Goal: Transaction & Acquisition: Book appointment/travel/reservation

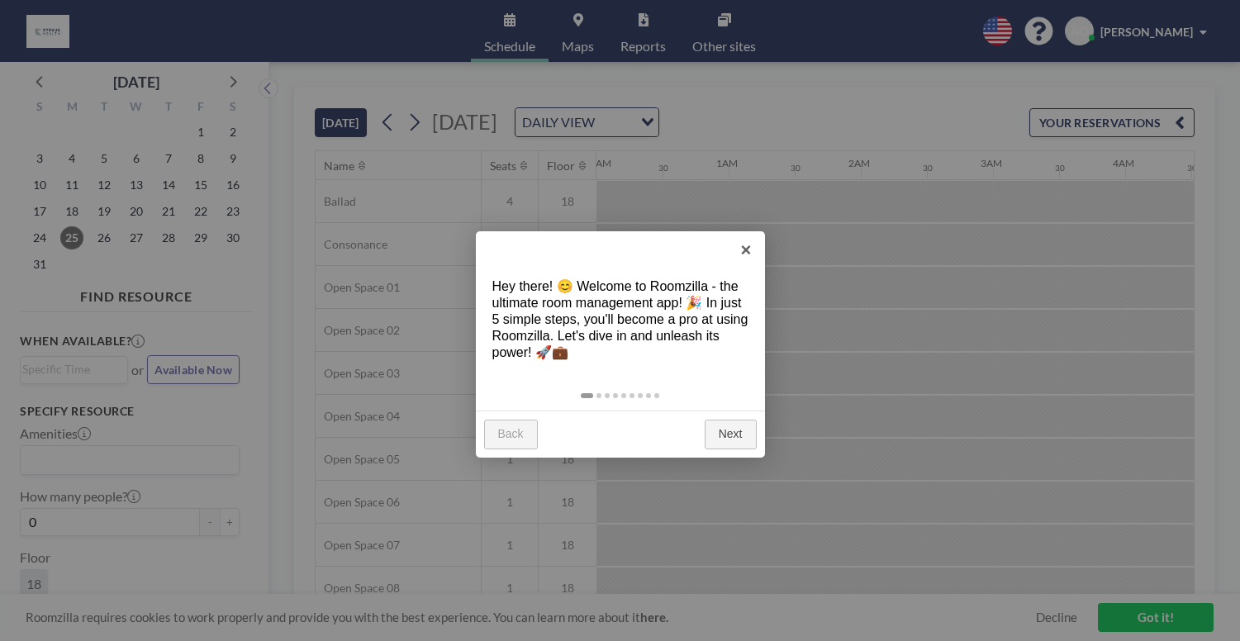
scroll to position [0, 1718]
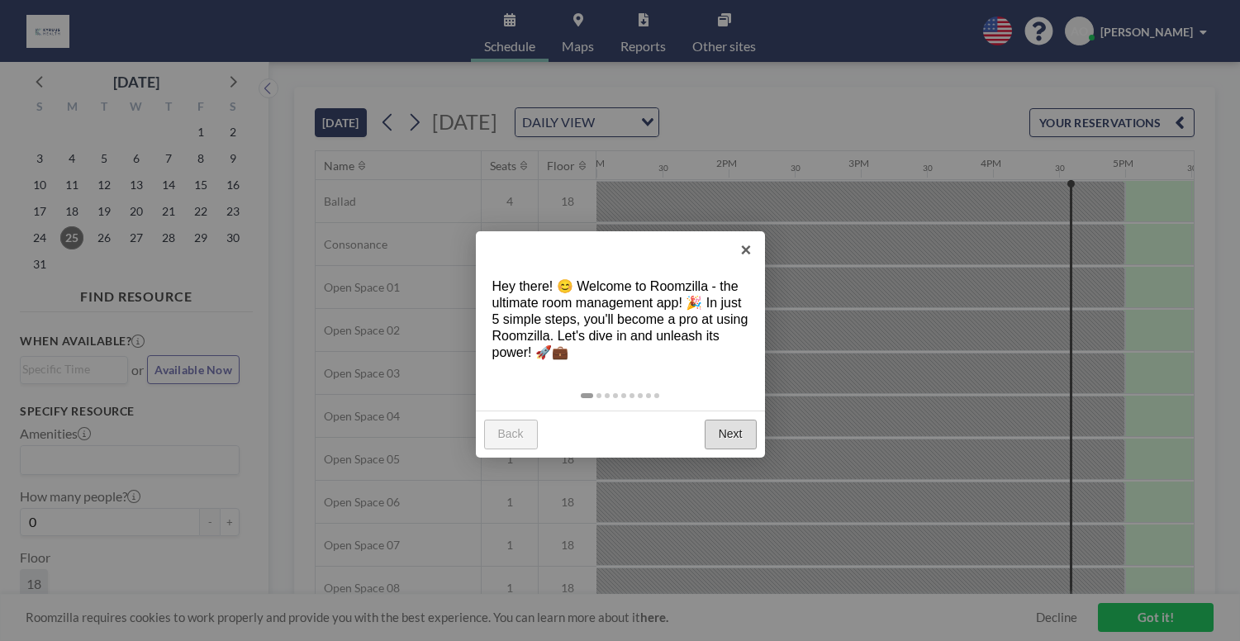
click at [729, 420] on link "Next" at bounding box center [731, 435] width 52 height 30
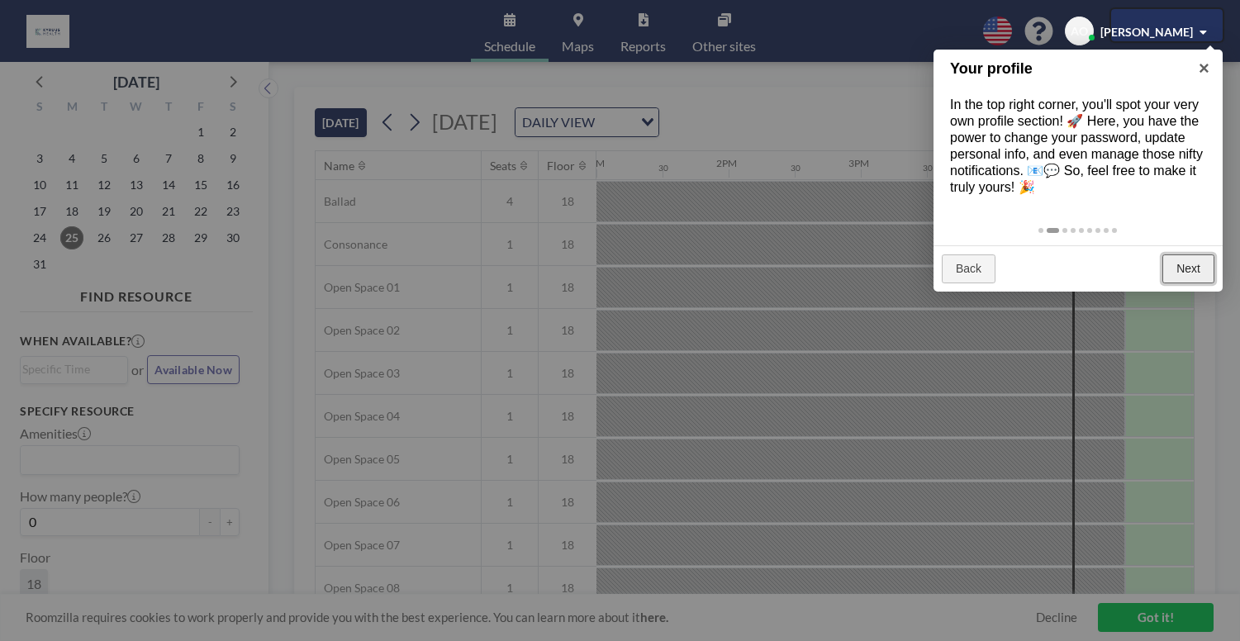
click at [1188, 254] on link "Next" at bounding box center [1188, 269] width 52 height 30
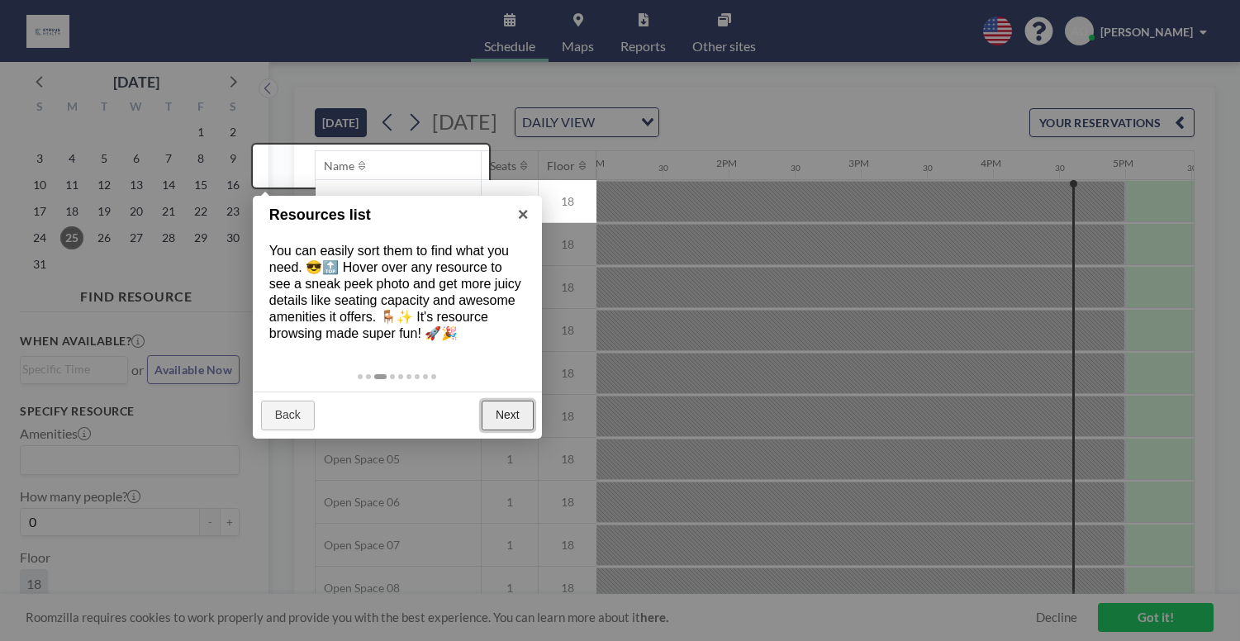
click at [511, 401] on link "Next" at bounding box center [508, 416] width 52 height 30
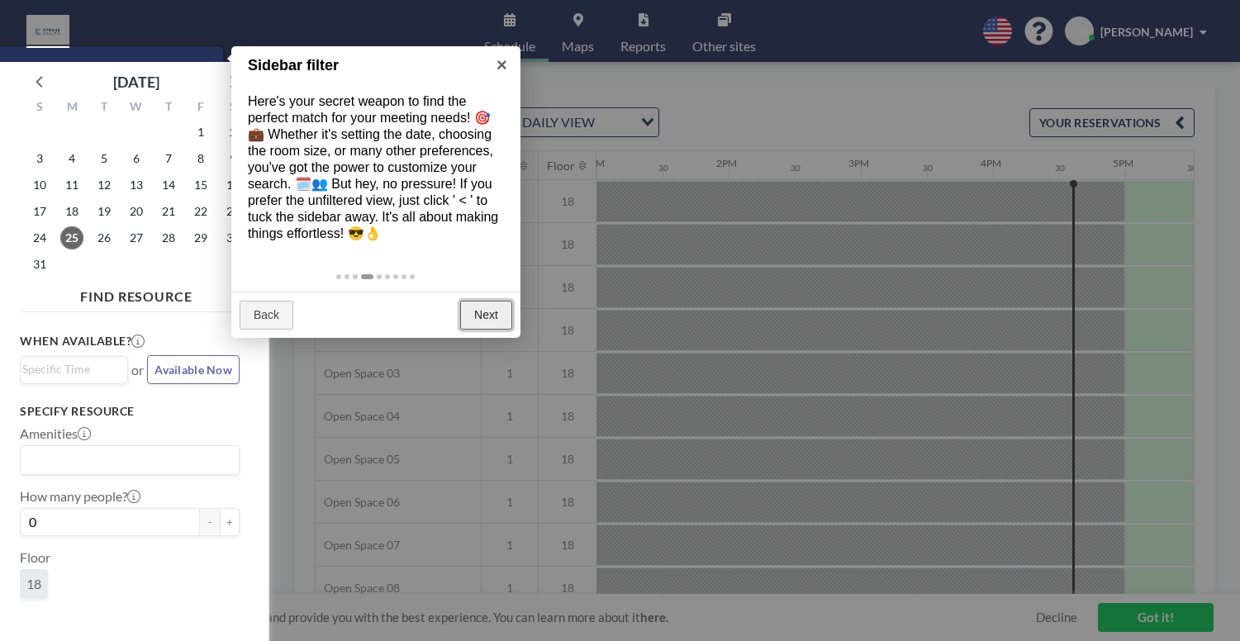
scroll to position [4, 0]
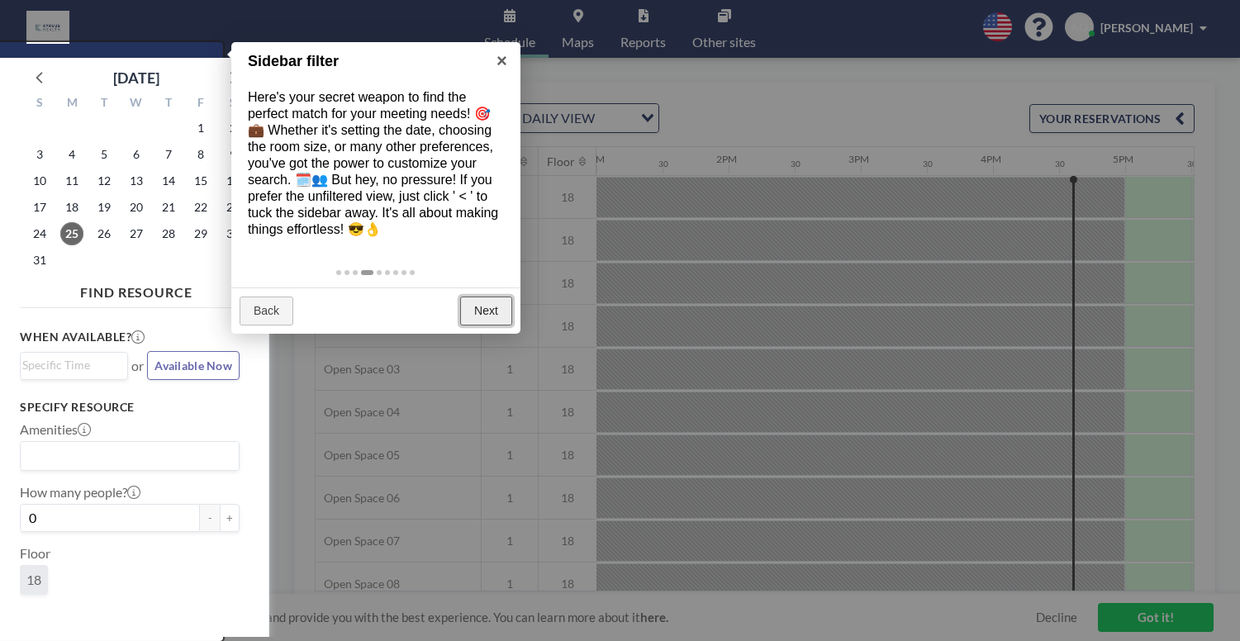
click at [490, 297] on link "Next" at bounding box center [486, 312] width 52 height 30
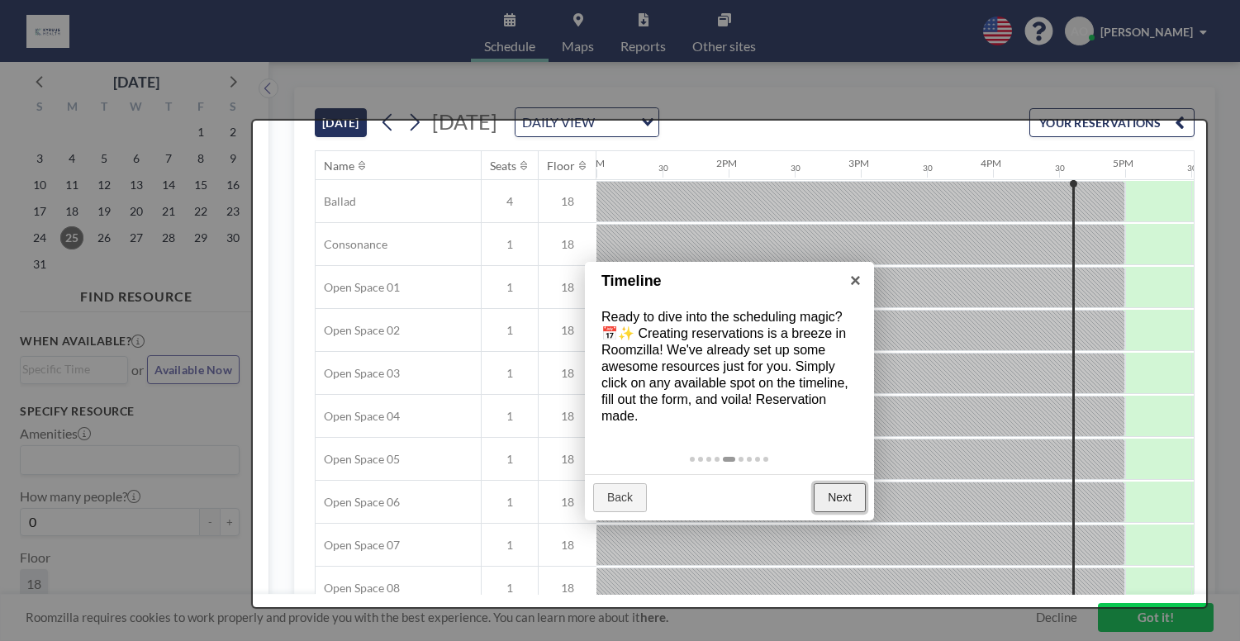
click at [842, 483] on link "Next" at bounding box center [840, 498] width 52 height 30
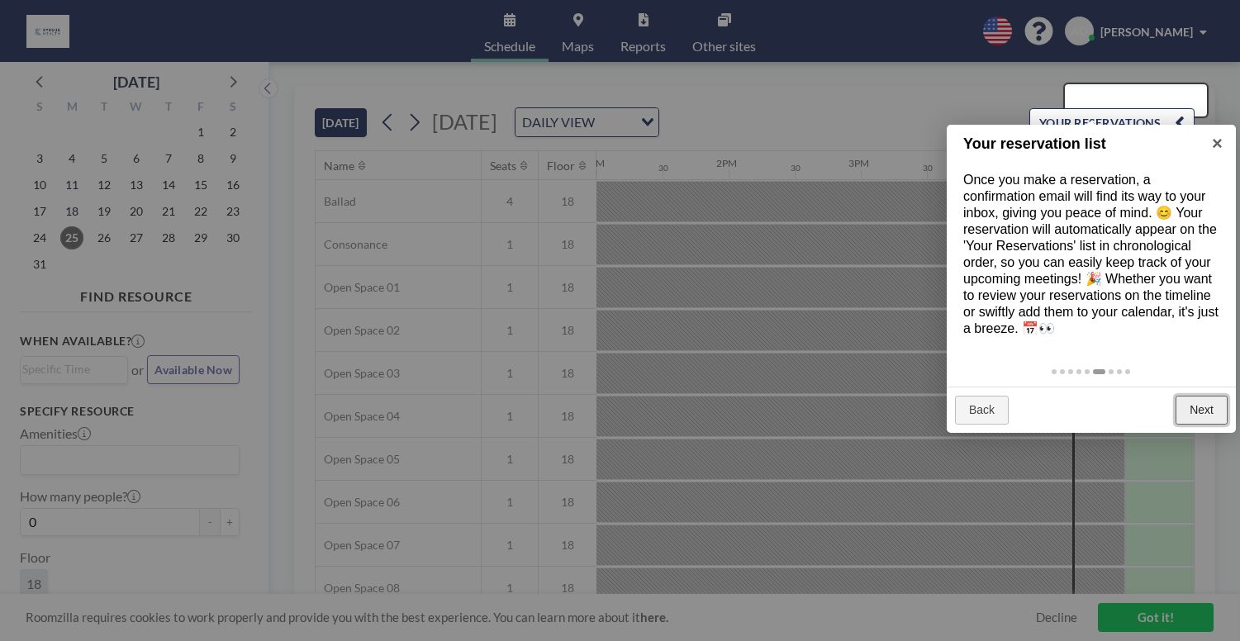
click at [1203, 396] on link "Next" at bounding box center [1202, 411] width 52 height 30
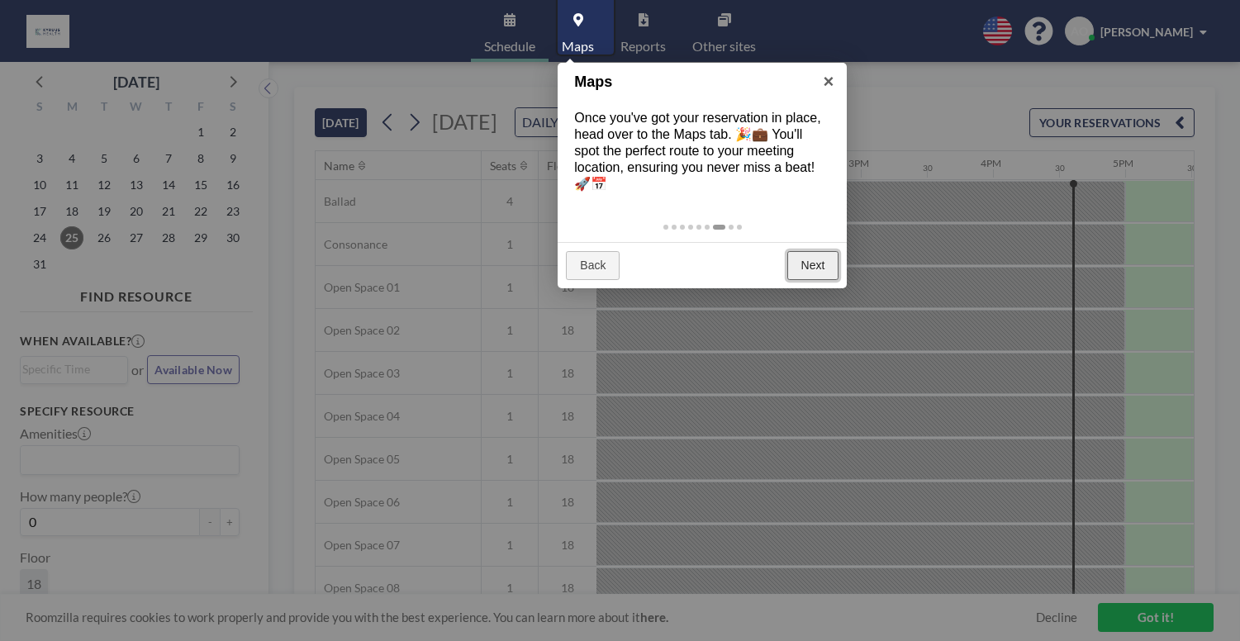
click at [811, 251] on link "Next" at bounding box center [813, 266] width 52 height 30
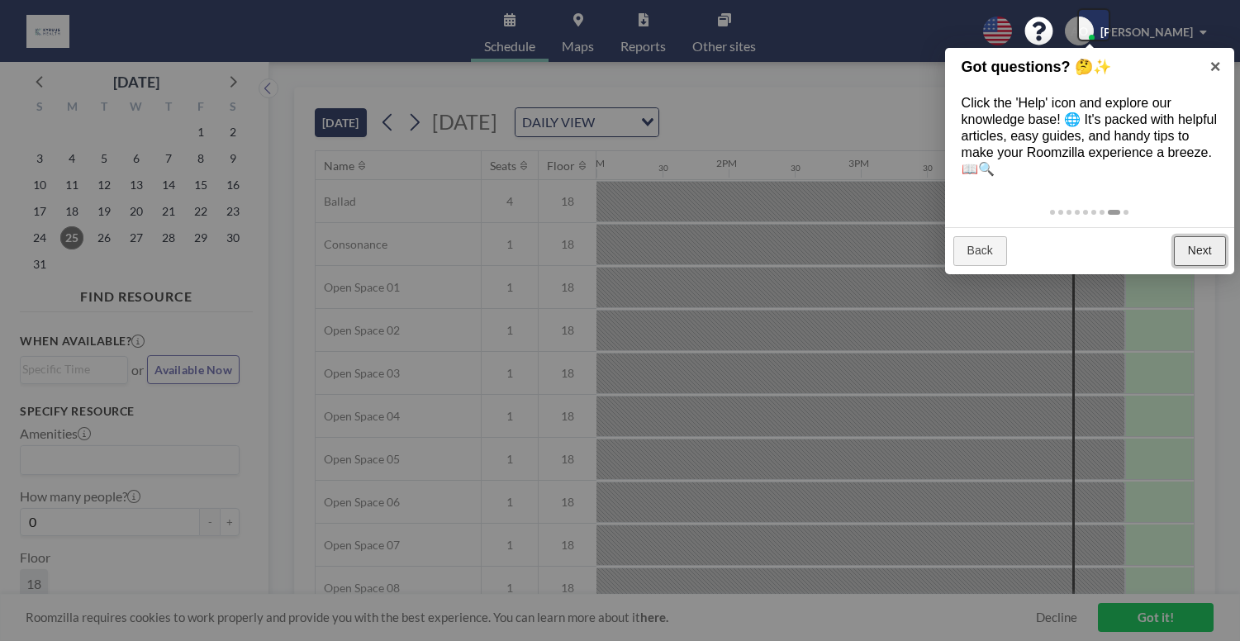
click at [1214, 236] on link "Next" at bounding box center [1200, 251] width 52 height 30
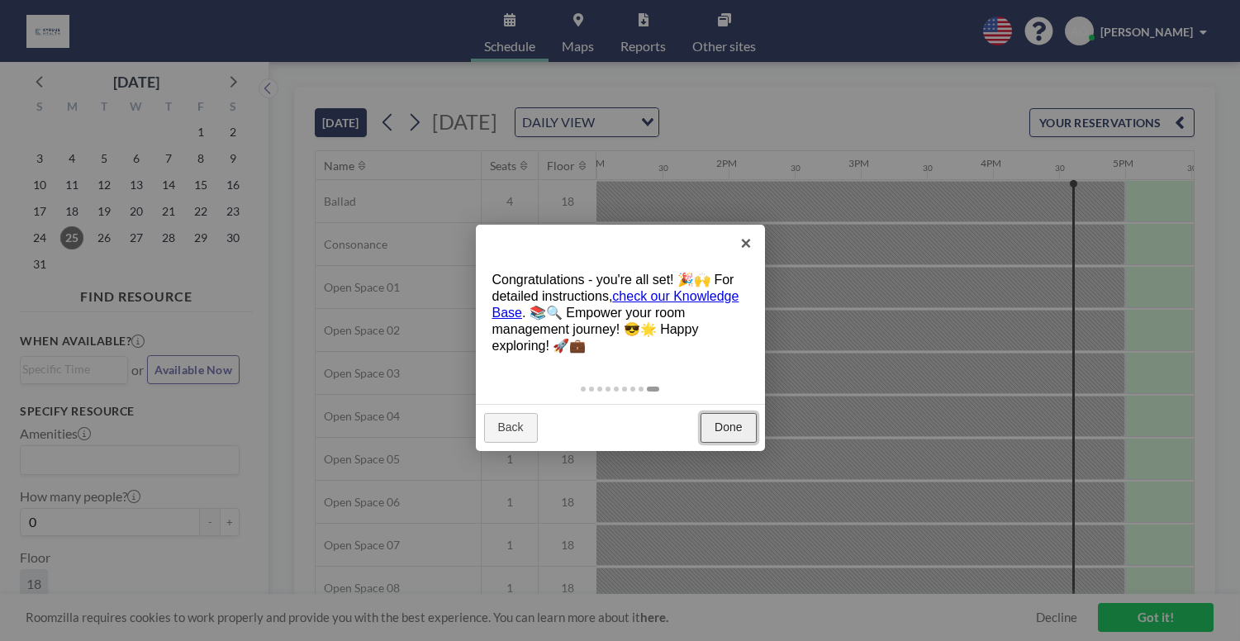
click at [728, 413] on link "Done" at bounding box center [728, 428] width 55 height 30
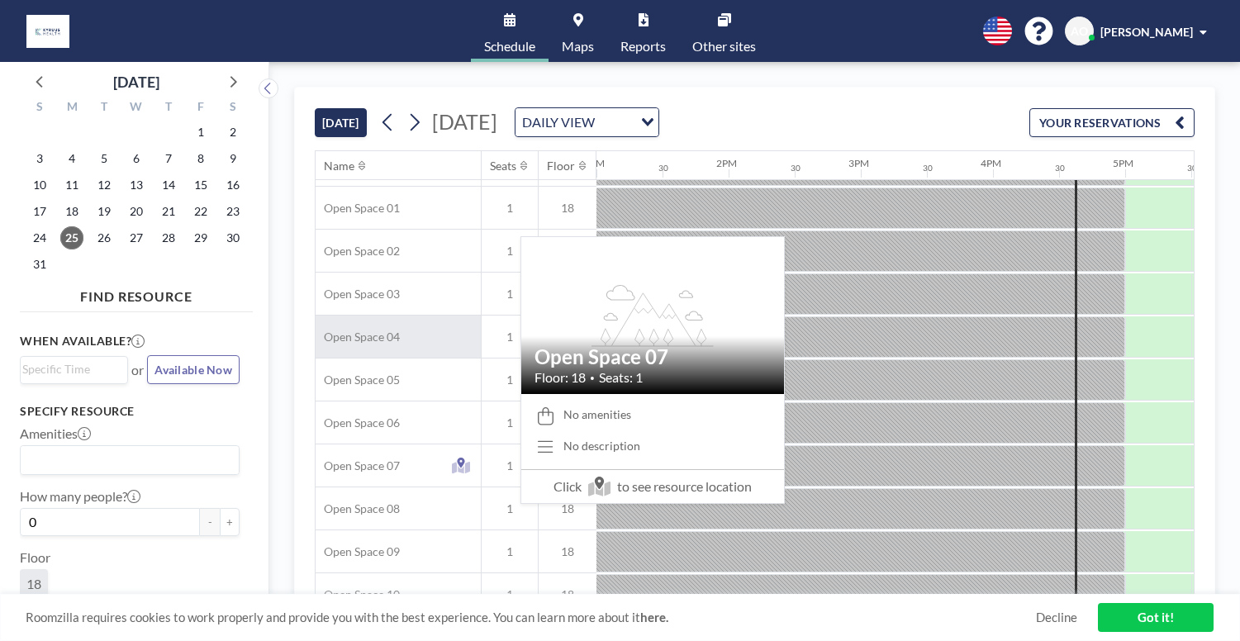
scroll to position [0, 1718]
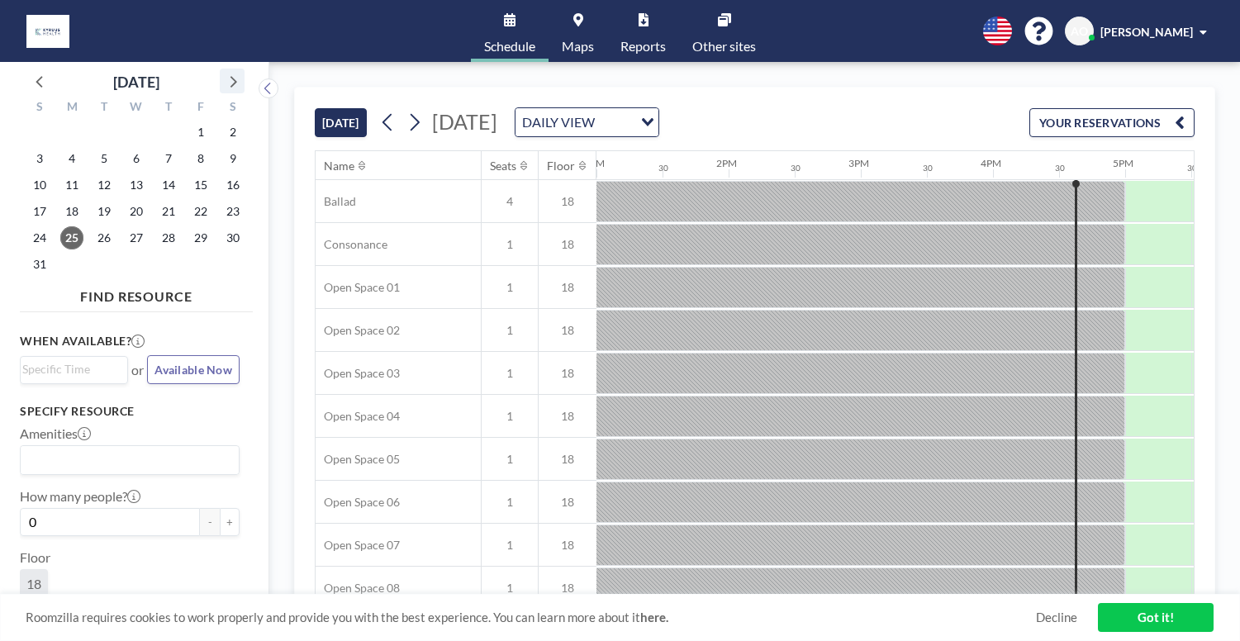
click at [231, 76] on icon at bounding box center [234, 82] width 7 height 12
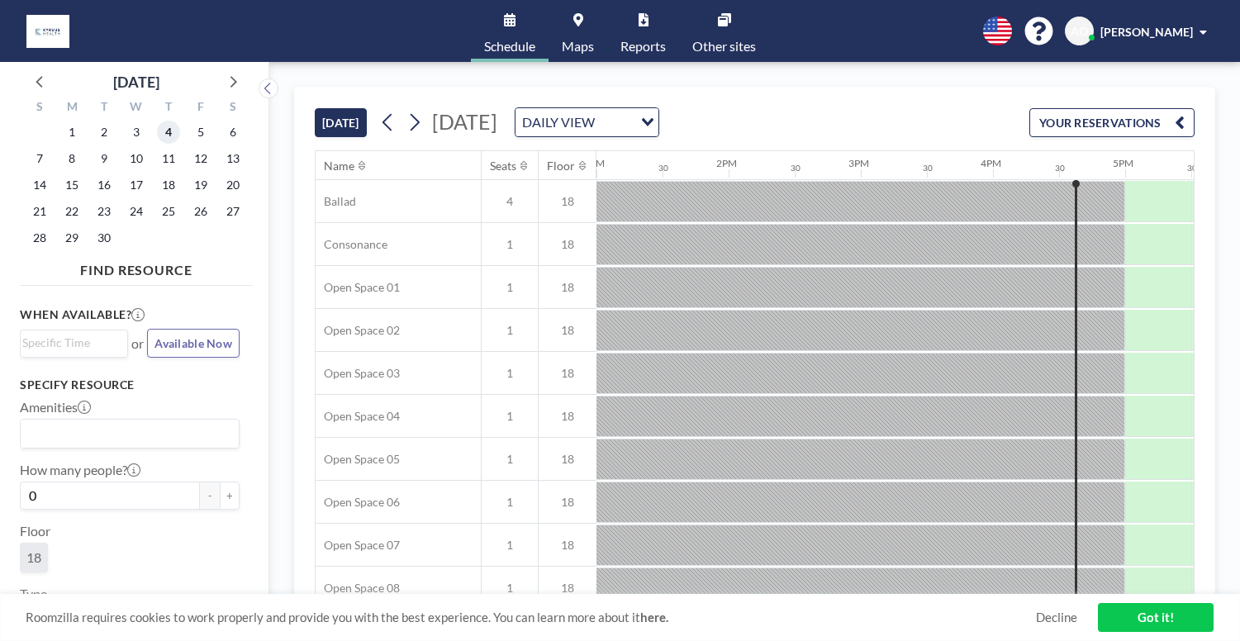
click at [157, 121] on span "4" at bounding box center [168, 132] width 23 height 23
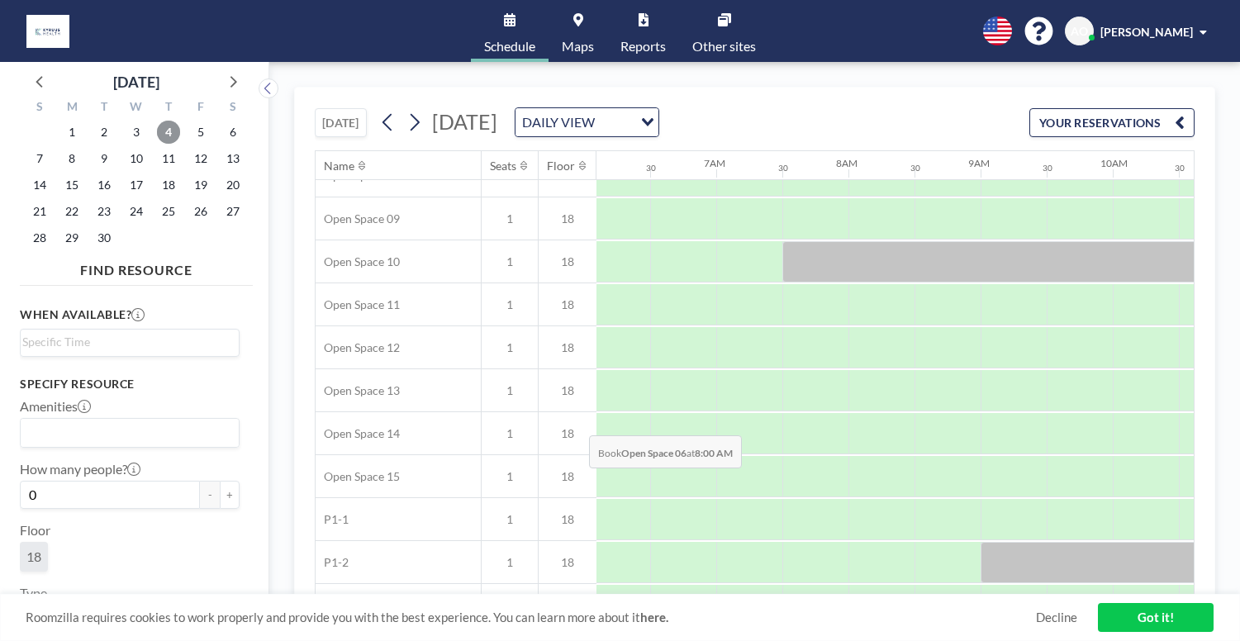
scroll to position [540, 806]
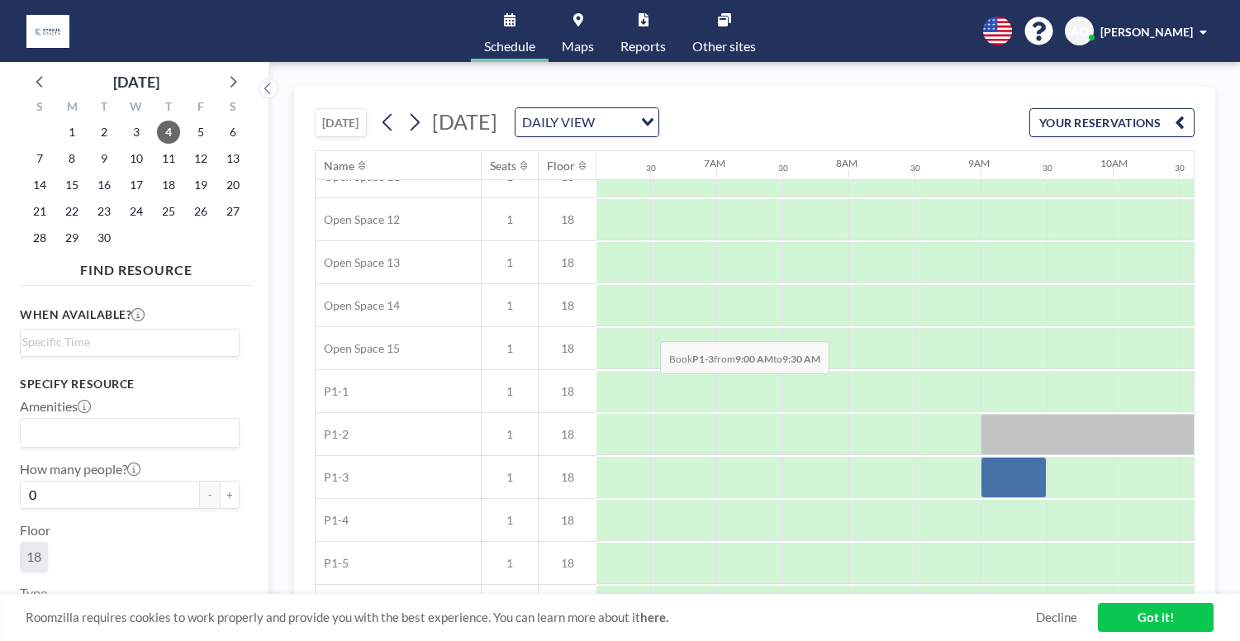
click at [981, 457] on div at bounding box center [1014, 477] width 66 height 41
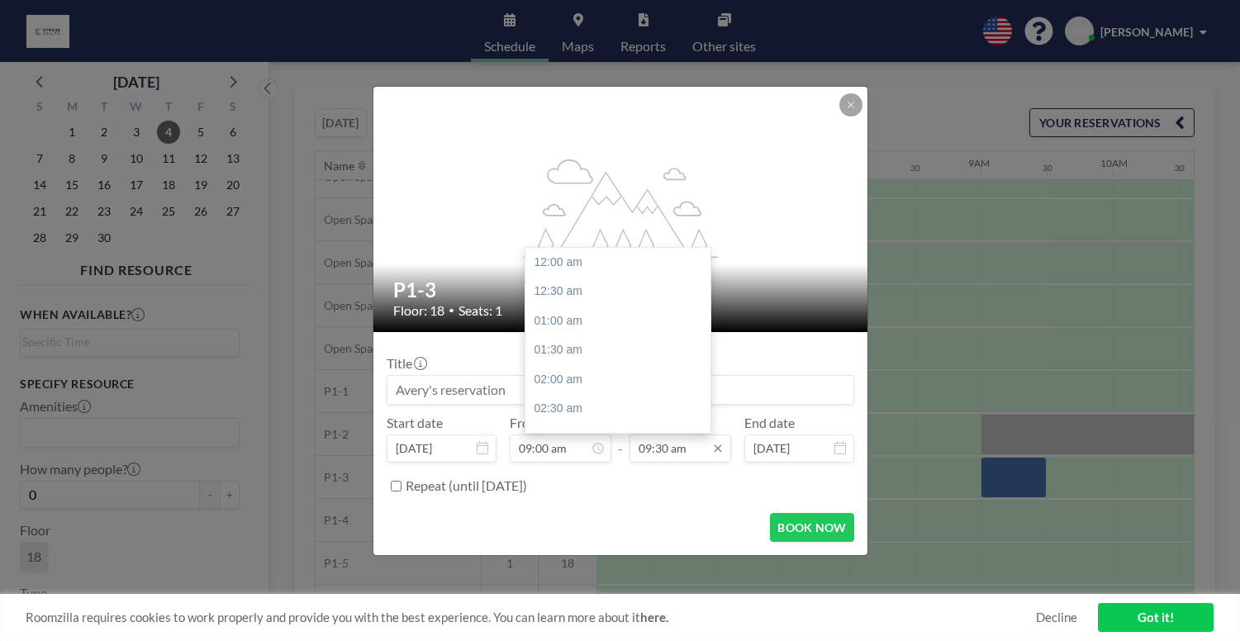
scroll to position [501, 0]
click at [682, 435] on input "09:30 am" at bounding box center [681, 449] width 102 height 28
click at [544, 431] on div "06:00 pm" at bounding box center [622, 446] width 194 height 30
type input "06:00 pm"
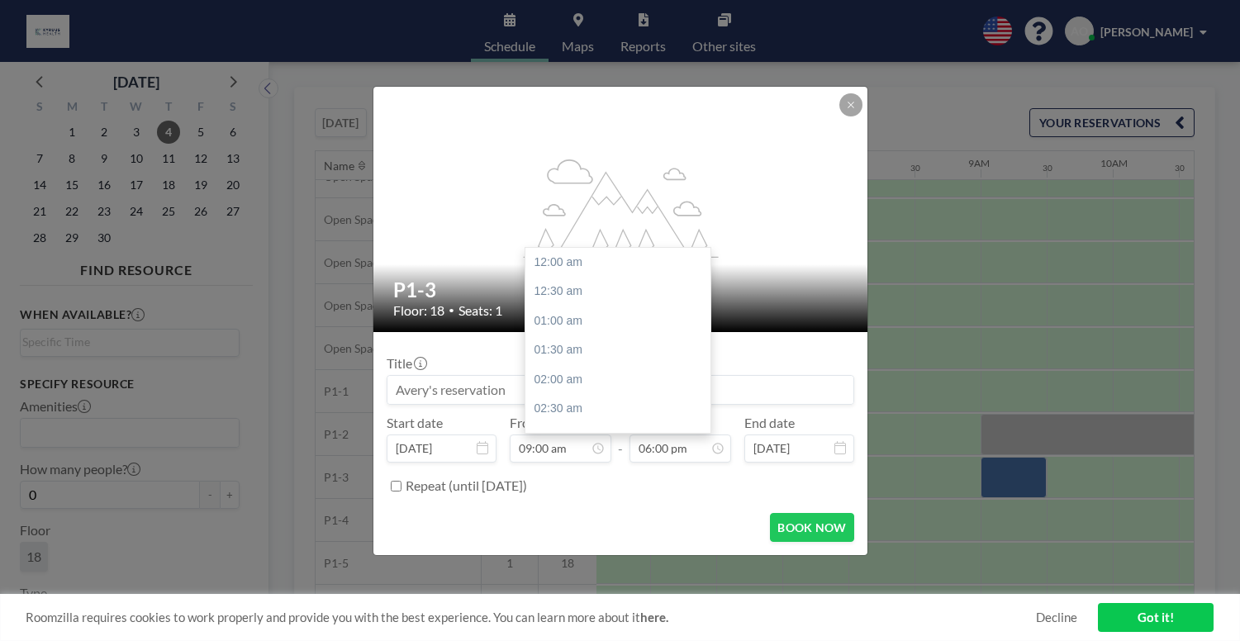
scroll to position [949, 0]
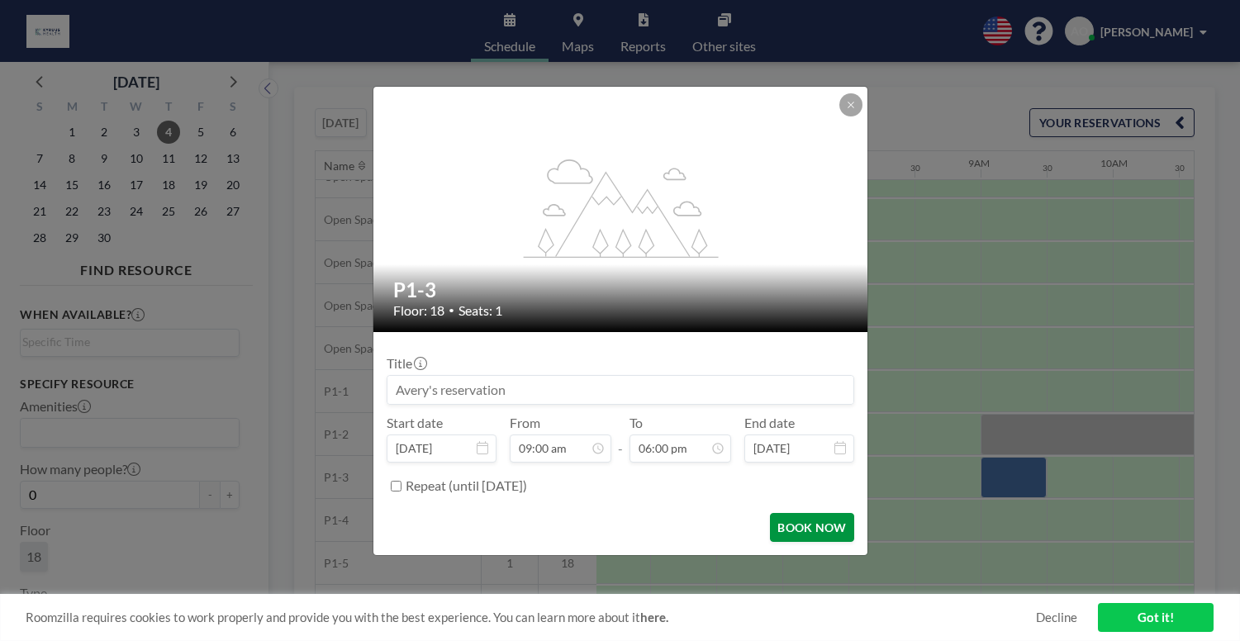
click at [785, 513] on button "BOOK NOW" at bounding box center [811, 527] width 83 height 29
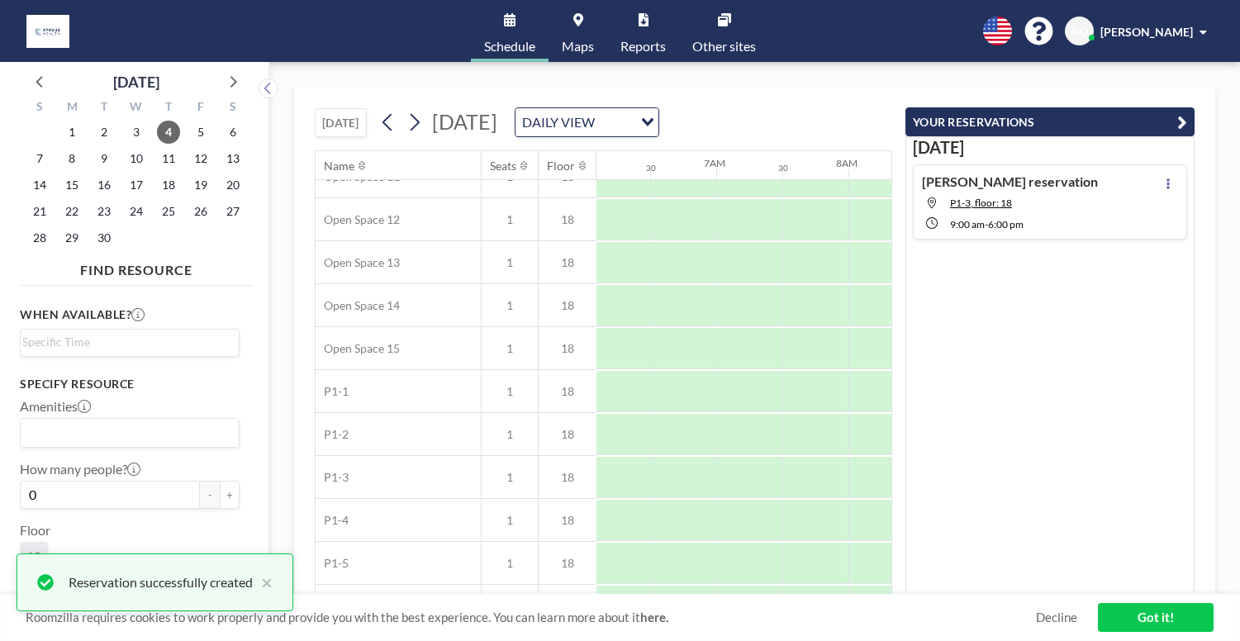
click at [1187, 112] on icon "button" at bounding box center [1182, 122] width 10 height 20
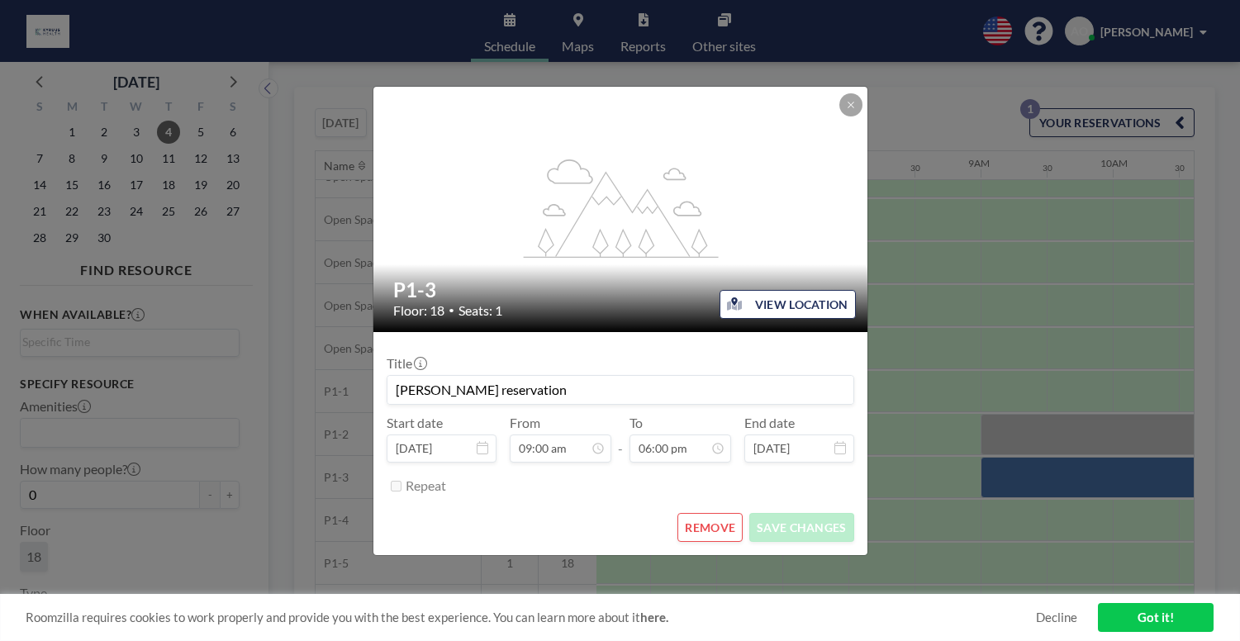
scroll to position [475, 0]
click at [689, 513] on button "REMOVE" at bounding box center [709, 527] width 65 height 29
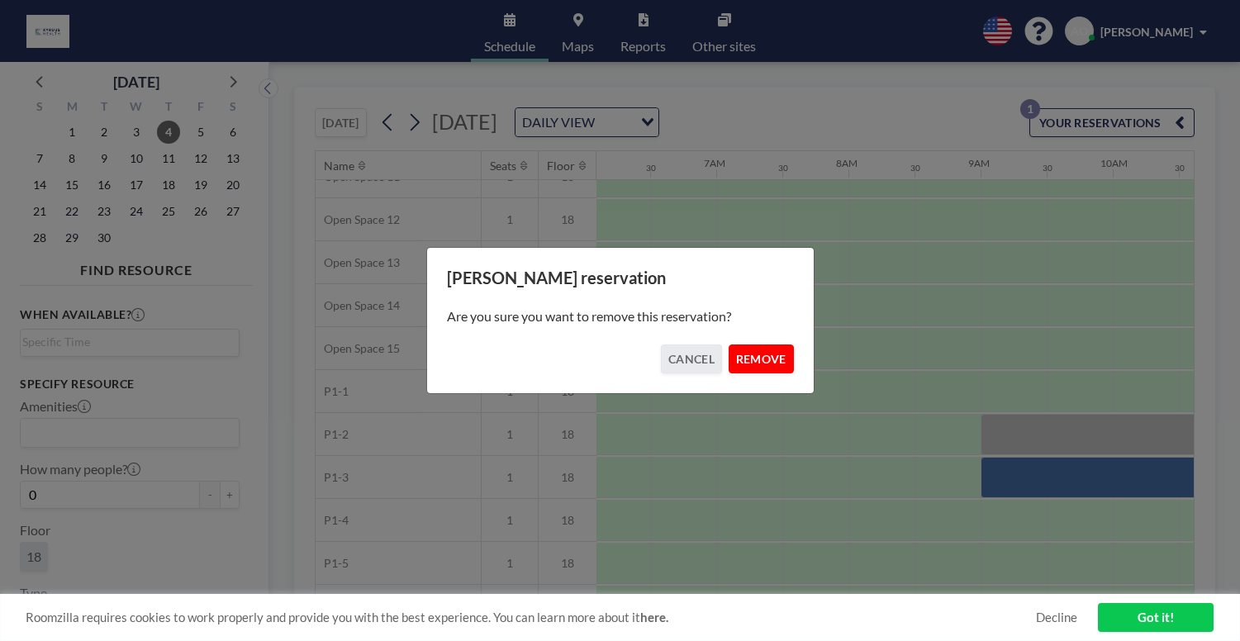
click at [732, 348] on button "REMOVE" at bounding box center [761, 359] width 65 height 29
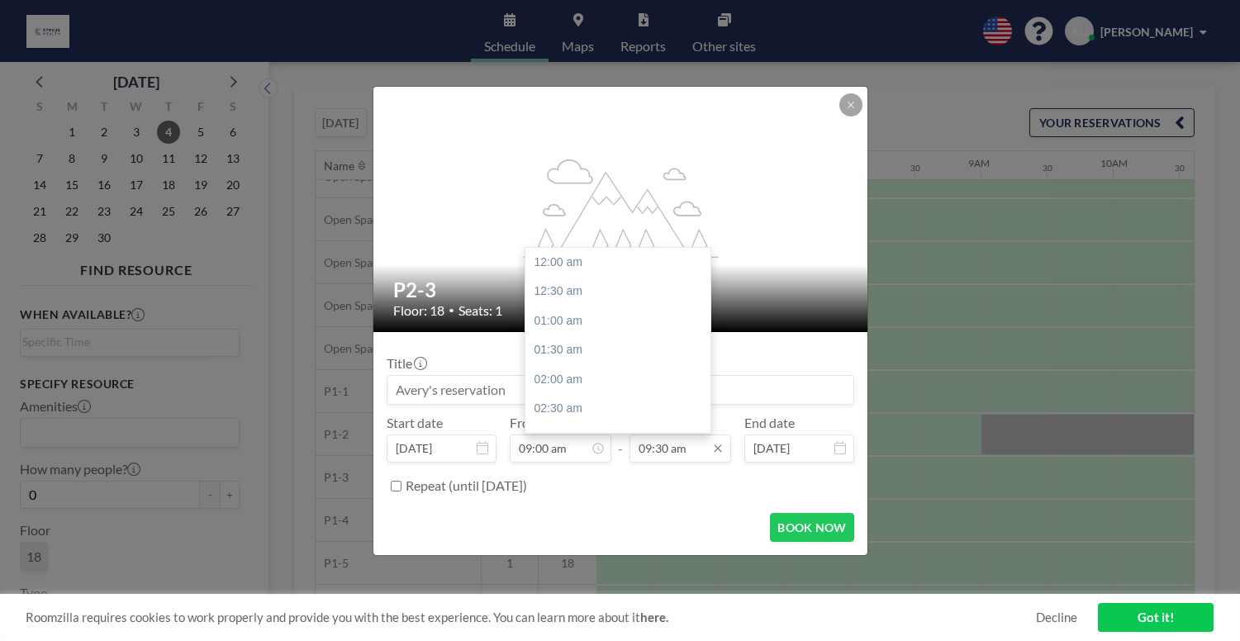
scroll to position [501, 0]
click at [655, 435] on input "09:30 am" at bounding box center [681, 449] width 102 height 28
click at [578, 379] on div "06:00 am" at bounding box center [622, 394] width 194 height 30
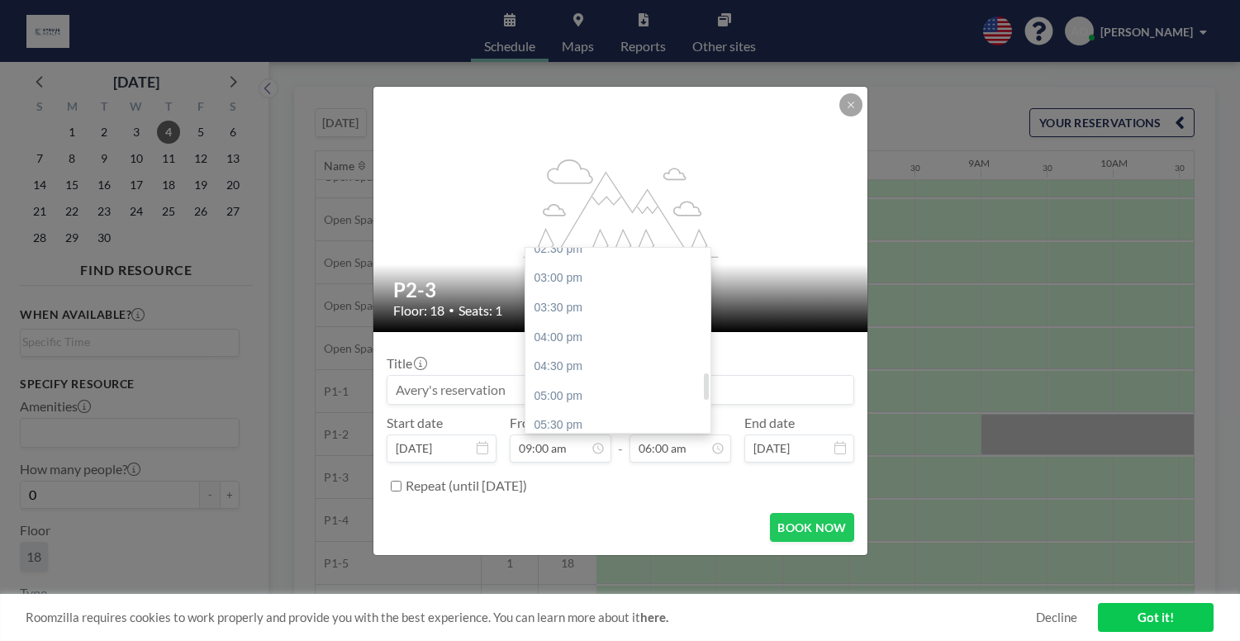
click at [586, 440] on div "06:00 pm" at bounding box center [622, 455] width 194 height 30
type input "06:00 pm"
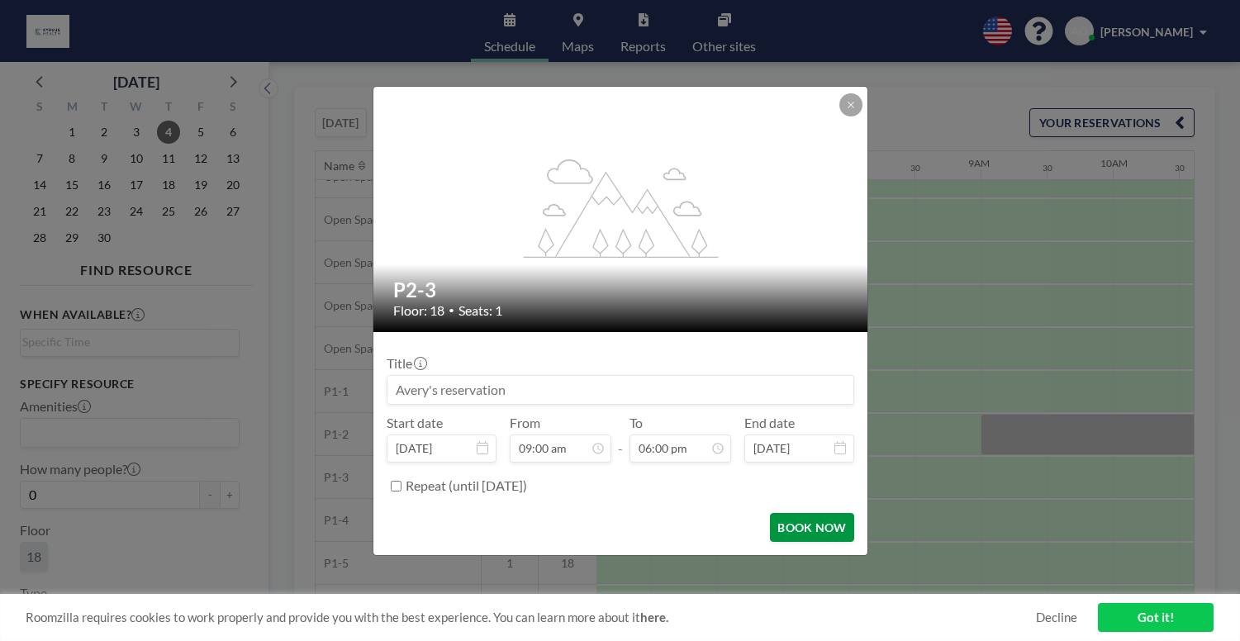
click at [770, 513] on button "BOOK NOW" at bounding box center [811, 527] width 83 height 29
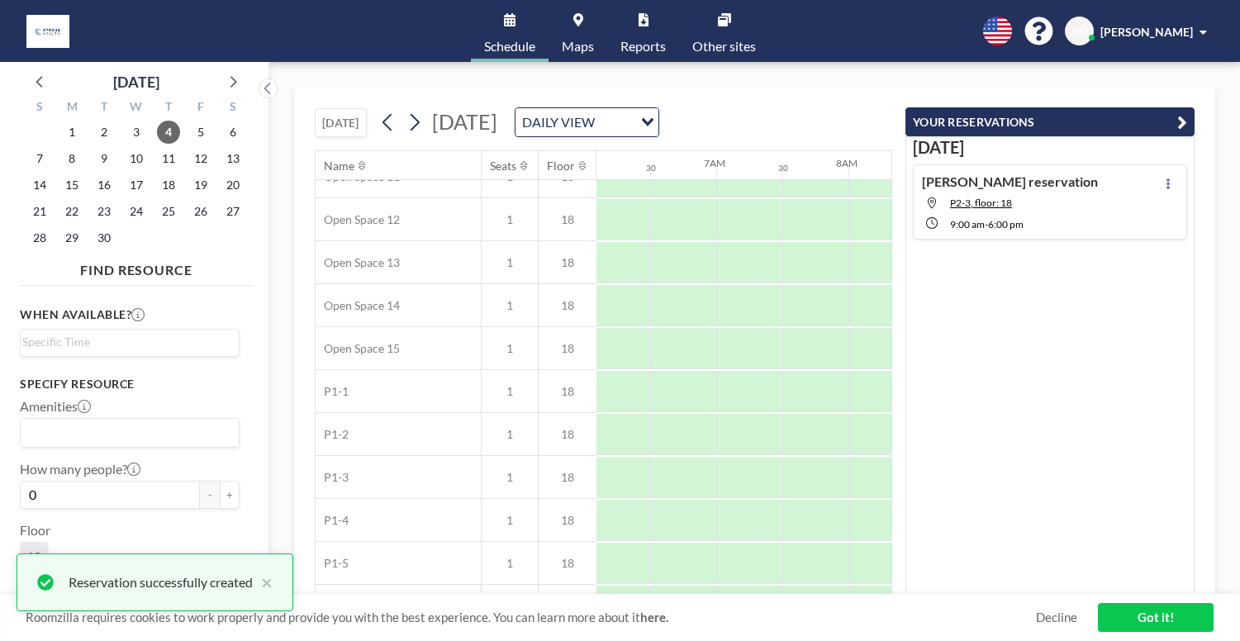
click at [1186, 107] on button "YOUR RESERVATIONS" at bounding box center [1049, 121] width 289 height 29
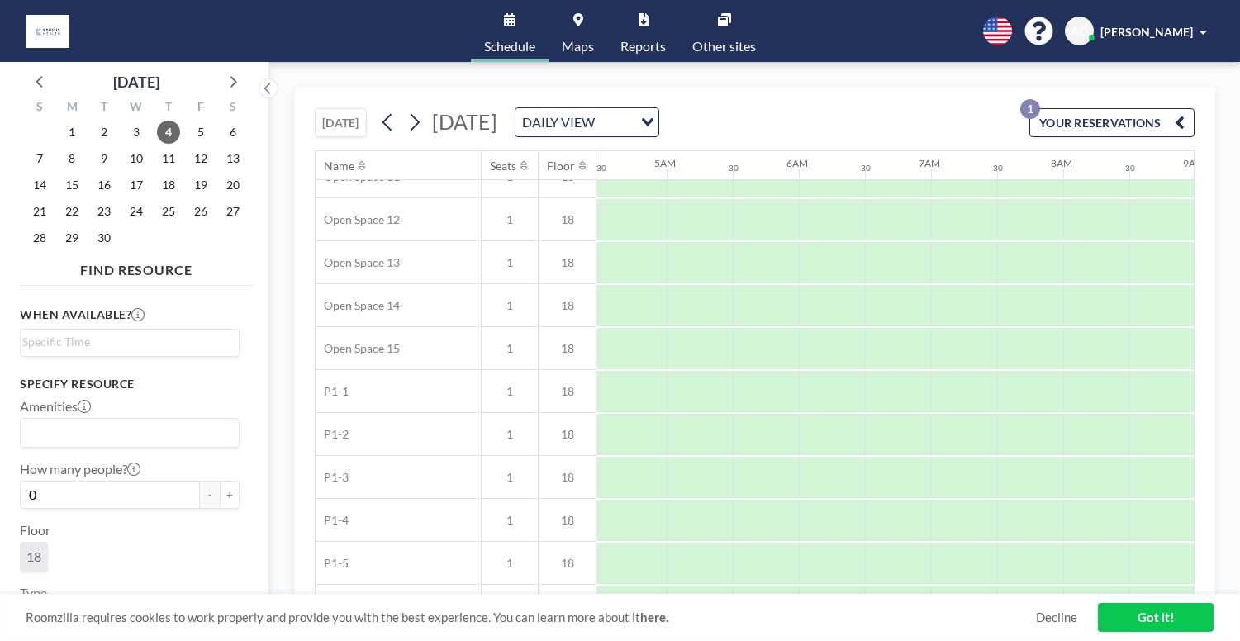
scroll to position [540, 347]
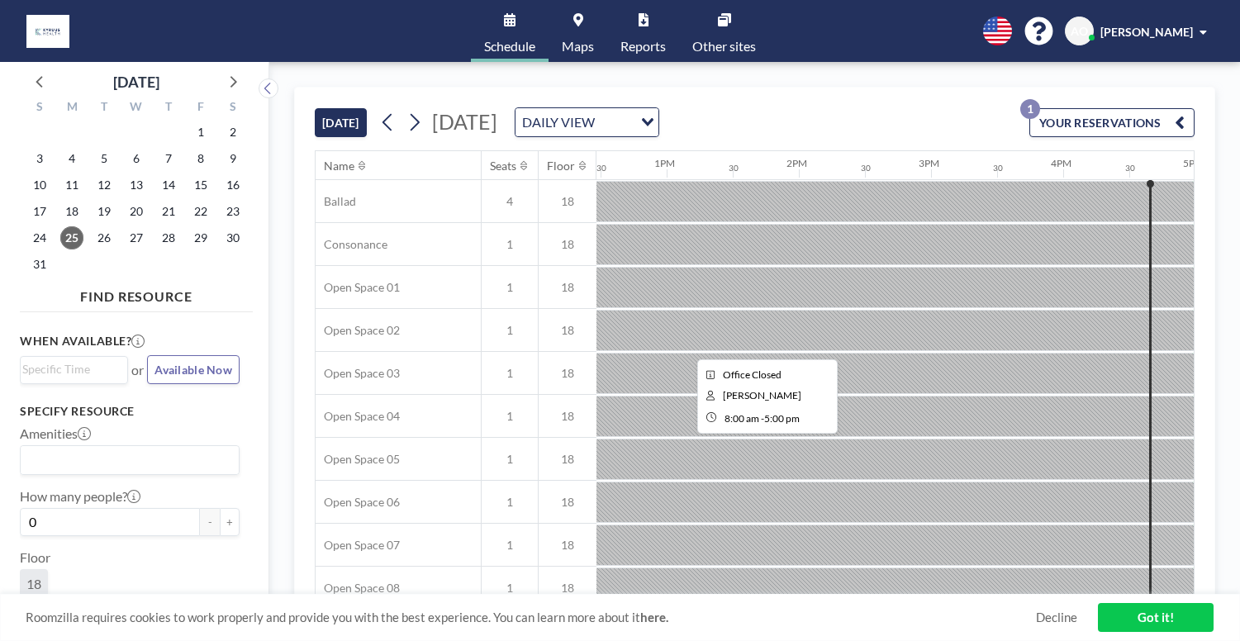
scroll to position [0, 1718]
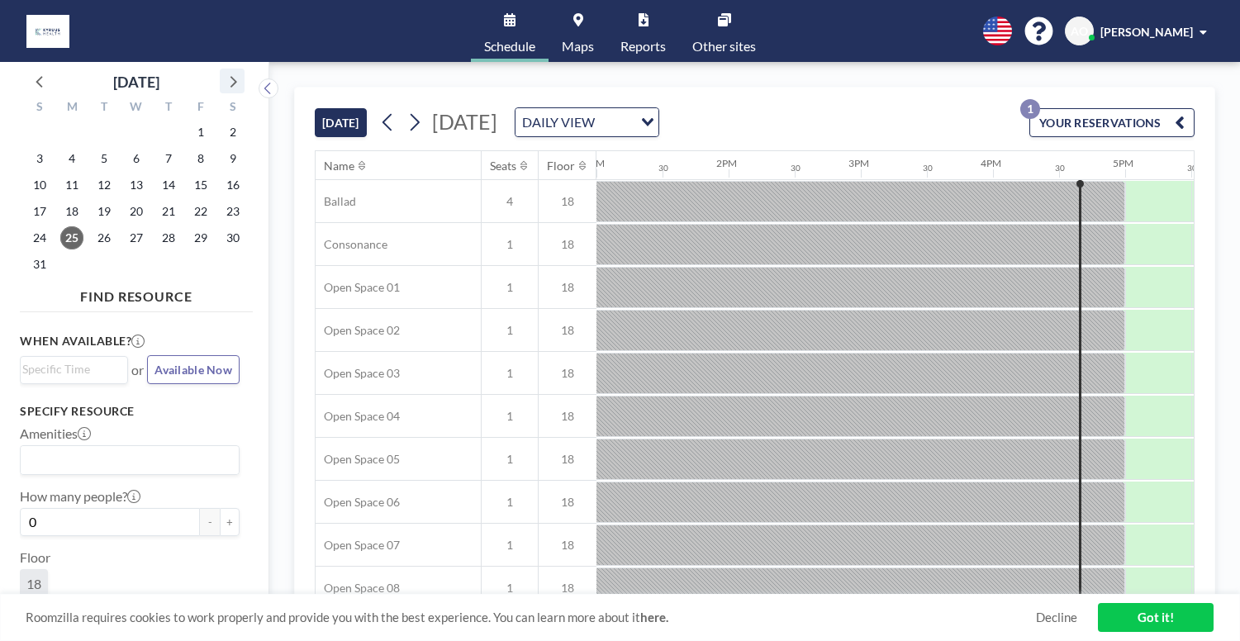
click at [221, 72] on icon at bounding box center [231, 80] width 21 height 21
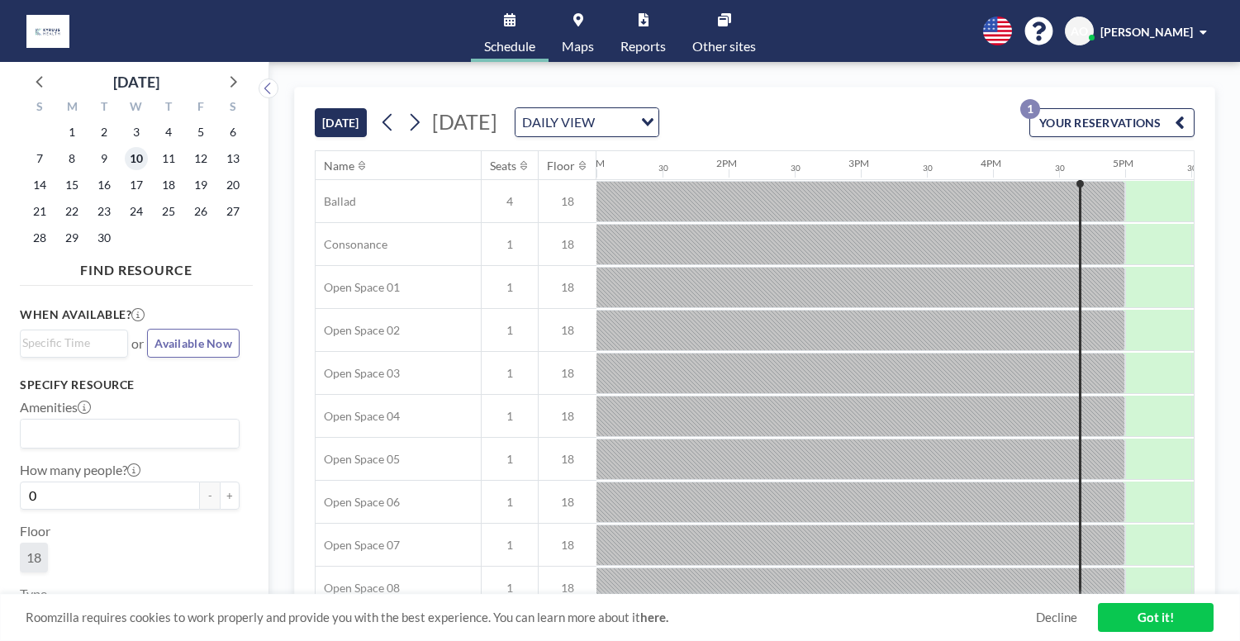
click at [125, 147] on span "10" at bounding box center [136, 158] width 23 height 23
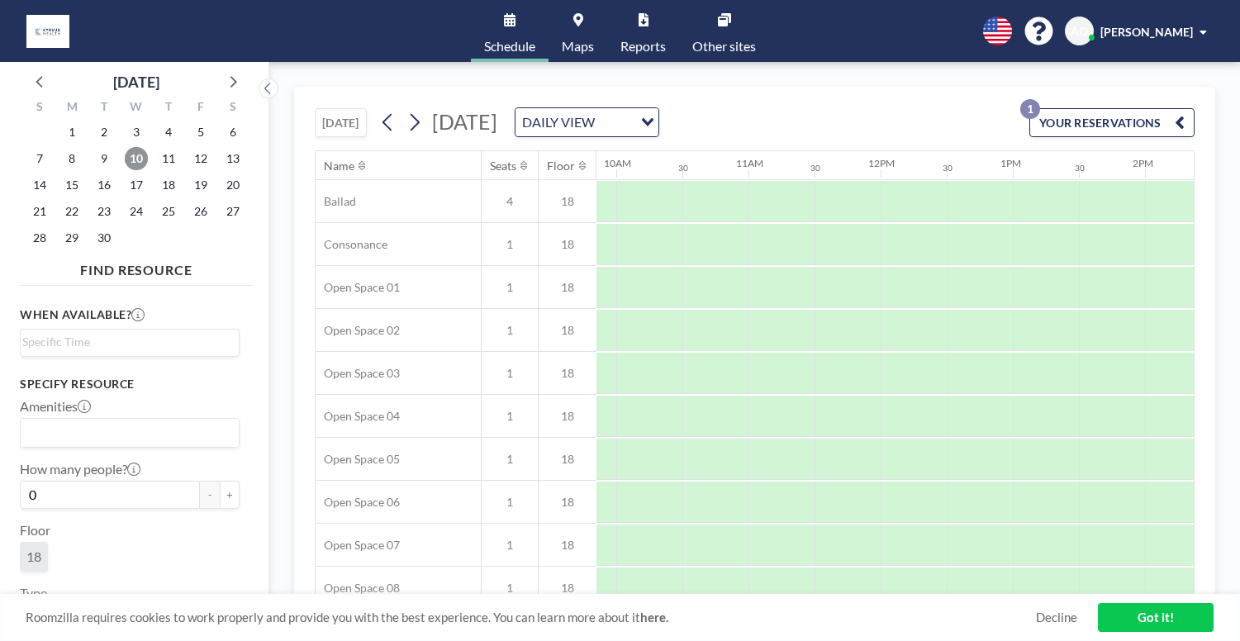
scroll to position [0, 1349]
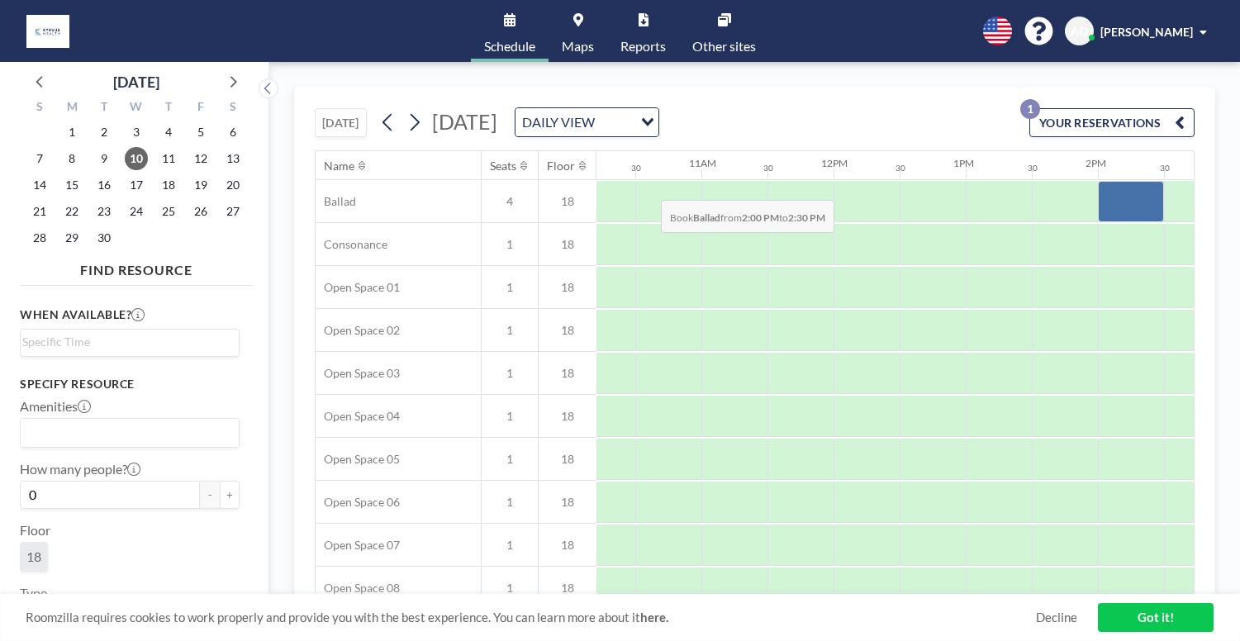
click at [1098, 181] on div at bounding box center [1131, 201] width 66 height 41
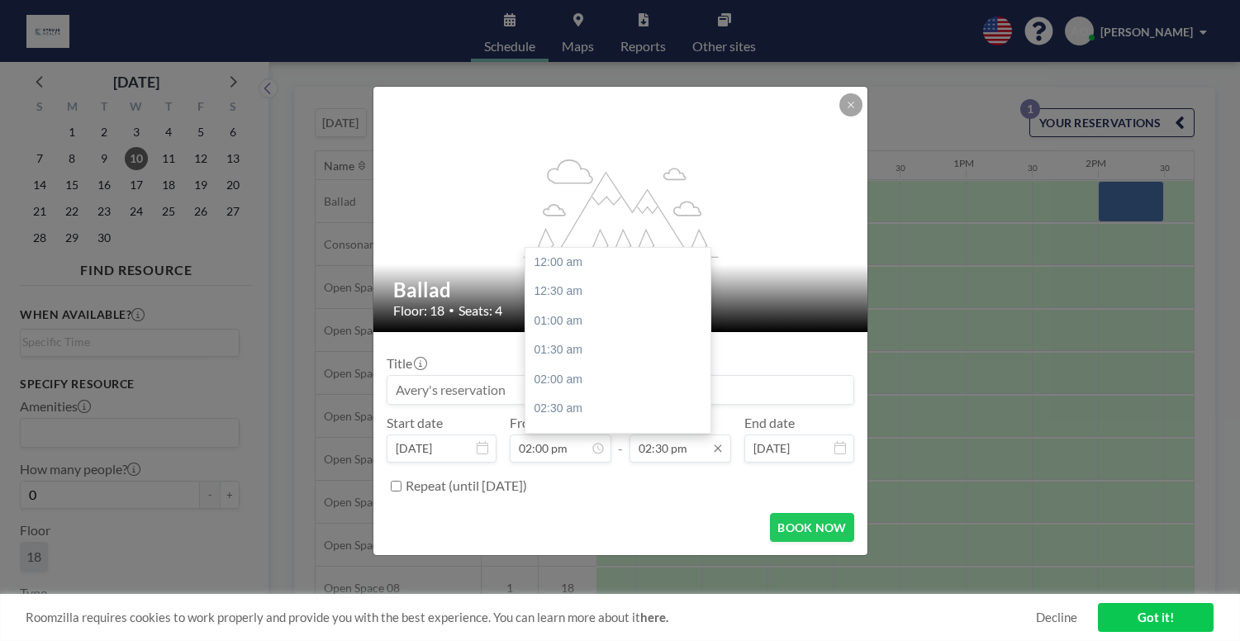
scroll to position [765, 0]
click at [678, 435] on input "02:30 pm" at bounding box center [681, 449] width 102 height 28
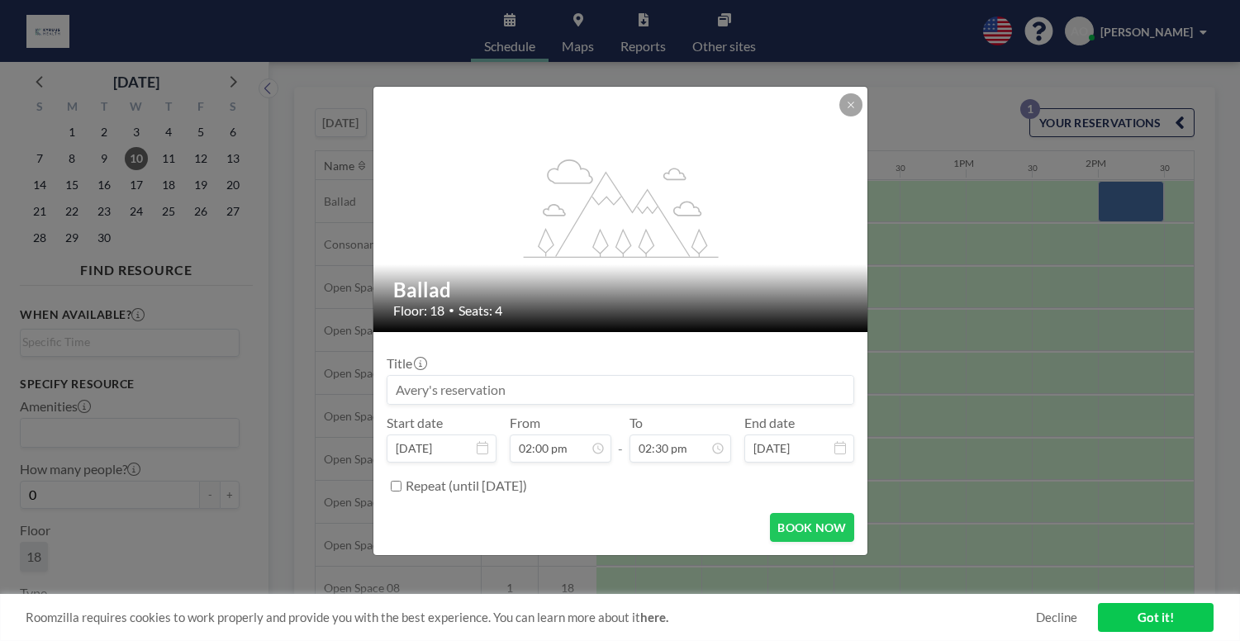
drag, startPoint x: 678, startPoint y: 422, endPoint x: 620, endPoint y: 420, distance: 58.7
click at [620, 420] on div "Start date [DATE] From 02:00 pm - To 02:30 pm 12:00 am 12:30 am 01:00 am 01:30 …" at bounding box center [621, 439] width 468 height 48
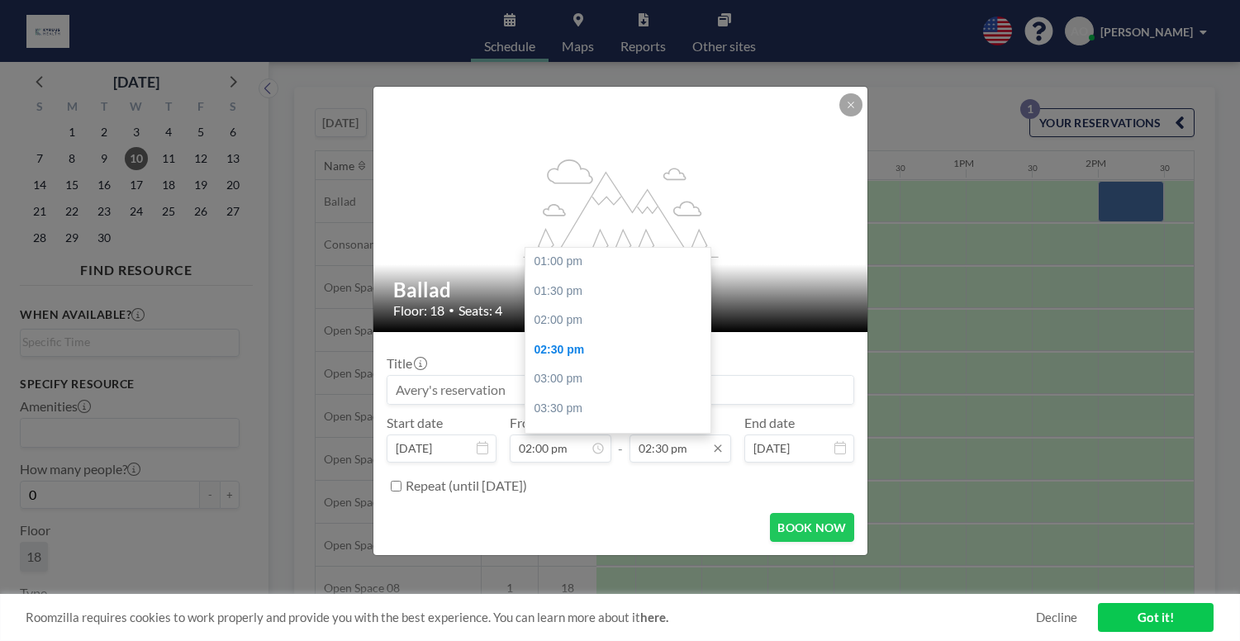
click at [661, 435] on input "02:30 pm" at bounding box center [681, 449] width 102 height 28
click at [600, 482] on div "05:00 pm" at bounding box center [622, 497] width 194 height 30
type input "05:00 pm"
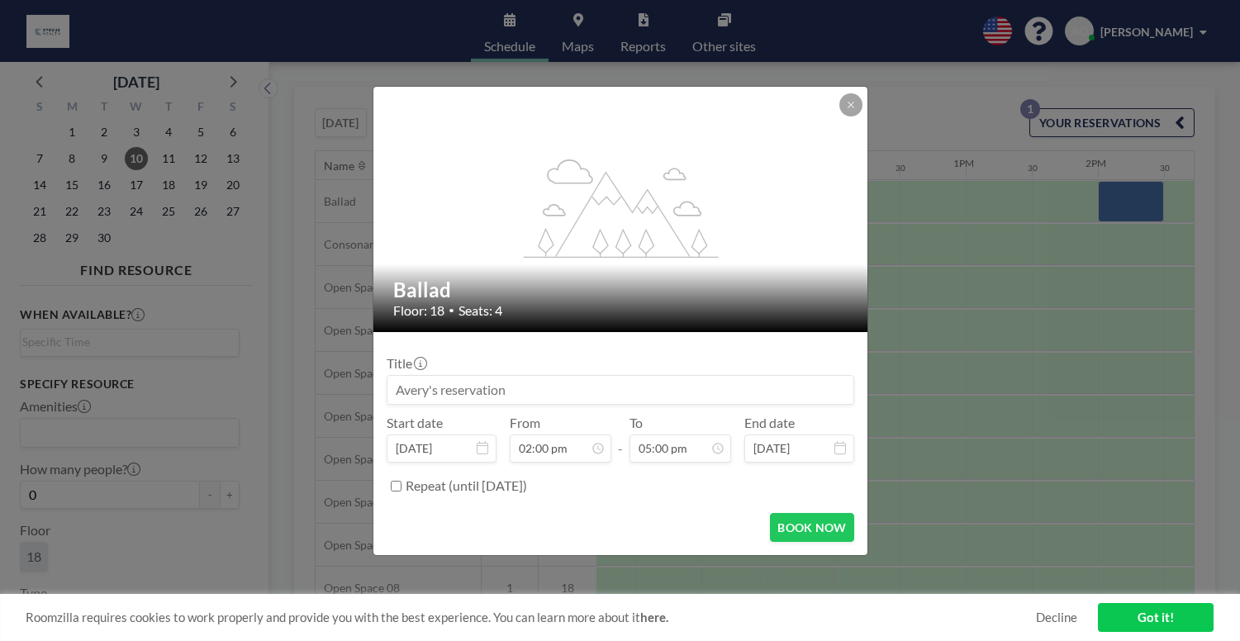
click at [578, 376] on input at bounding box center [620, 390] width 466 height 28
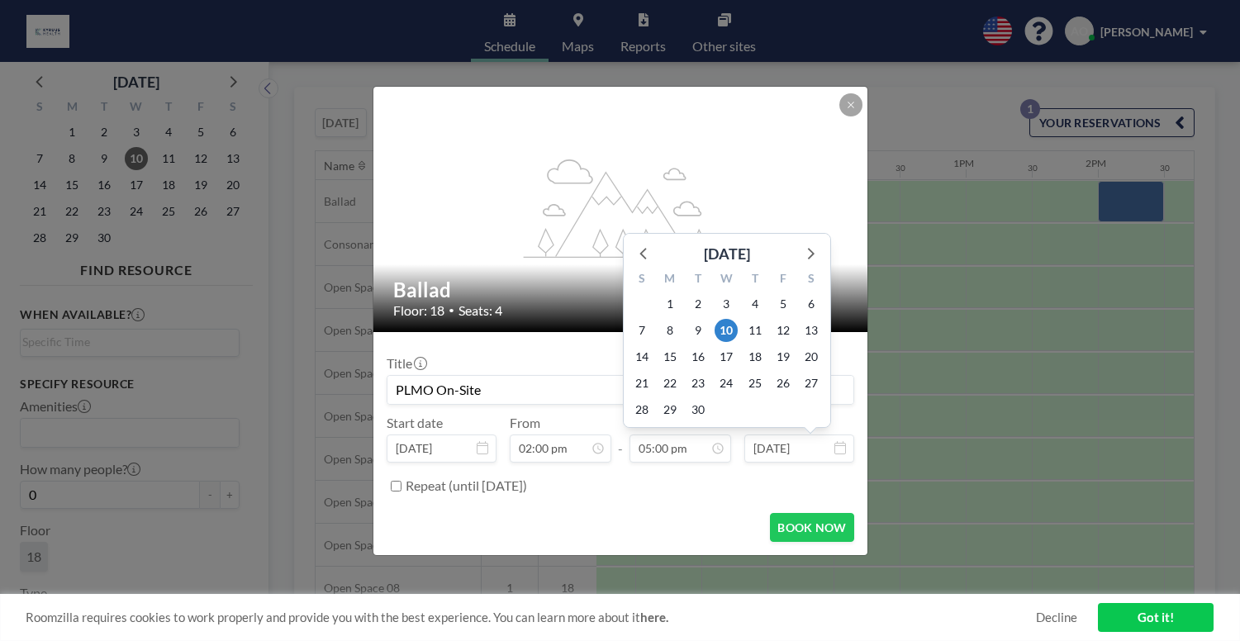
scroll to position [896, 0]
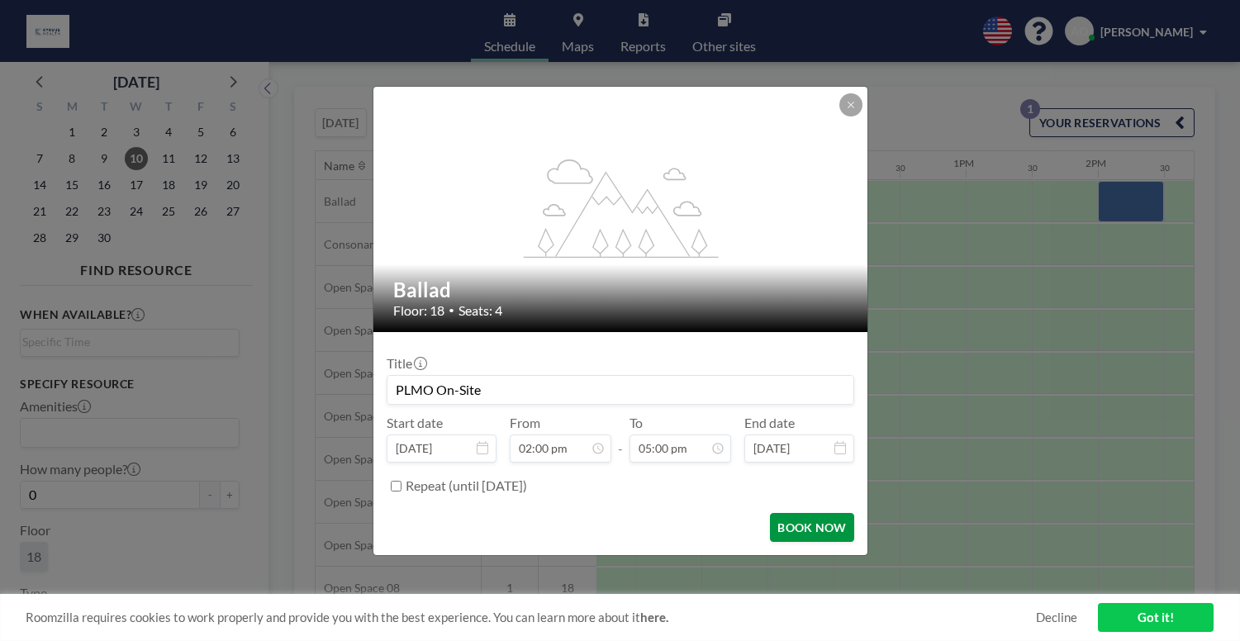
type input "PLMO On-Site"
click at [771, 513] on button "BOOK NOW" at bounding box center [811, 527] width 83 height 29
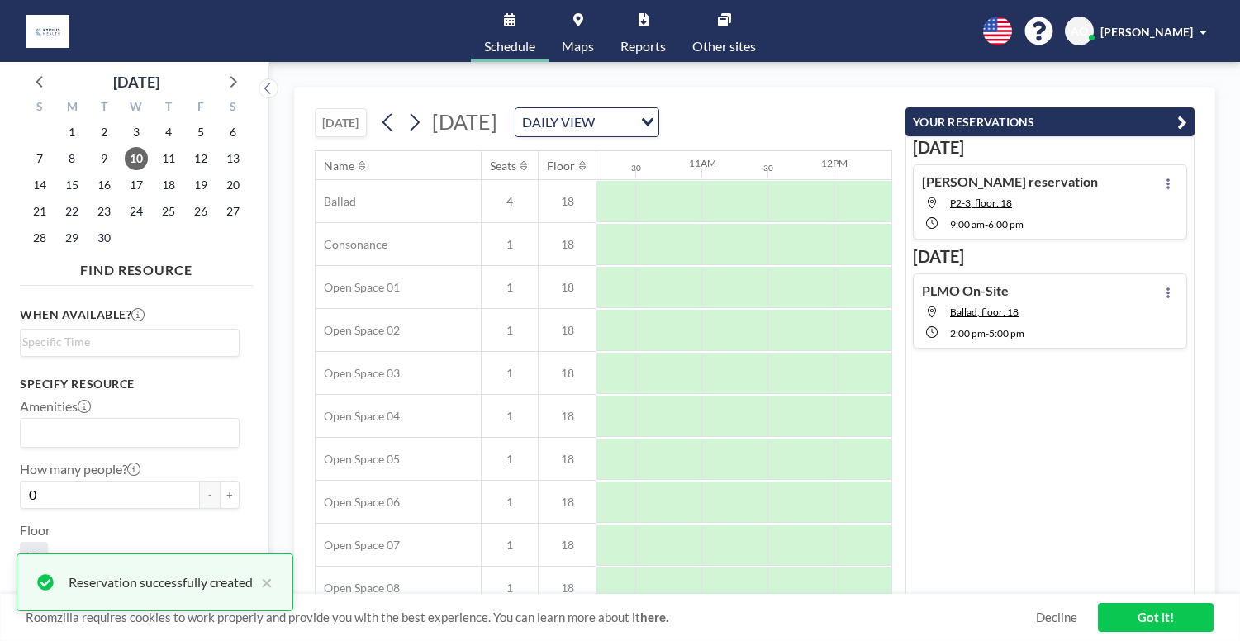
click at [1187, 112] on icon "button" at bounding box center [1182, 122] width 10 height 20
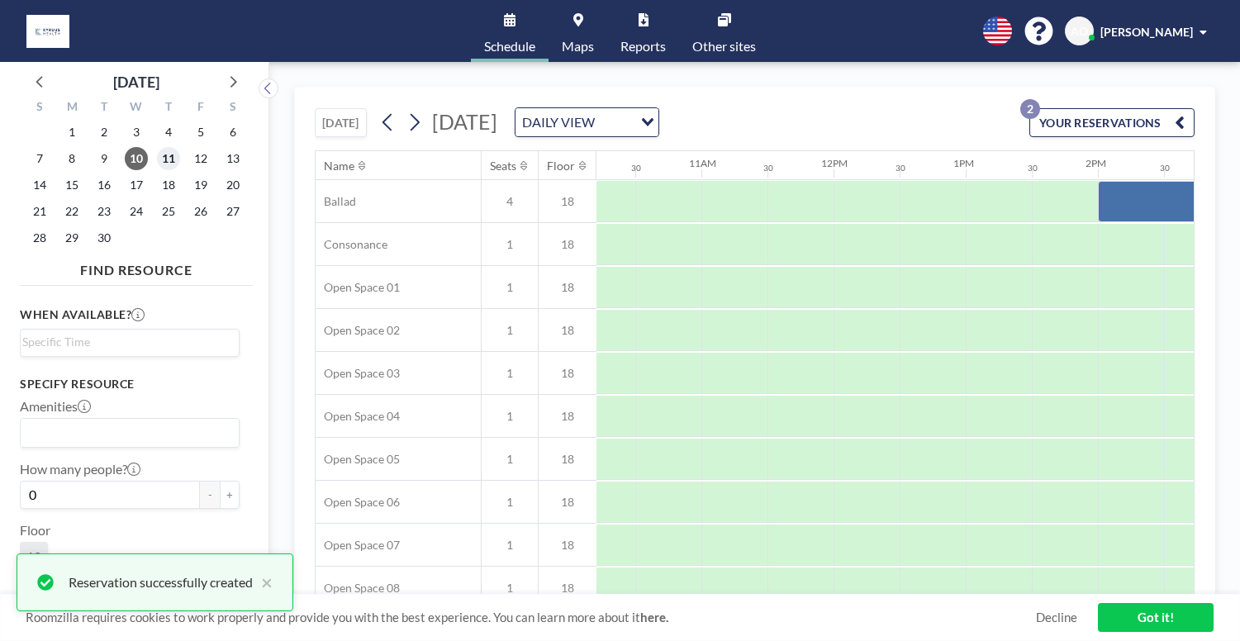
click at [157, 147] on span "11" at bounding box center [168, 158] width 23 height 23
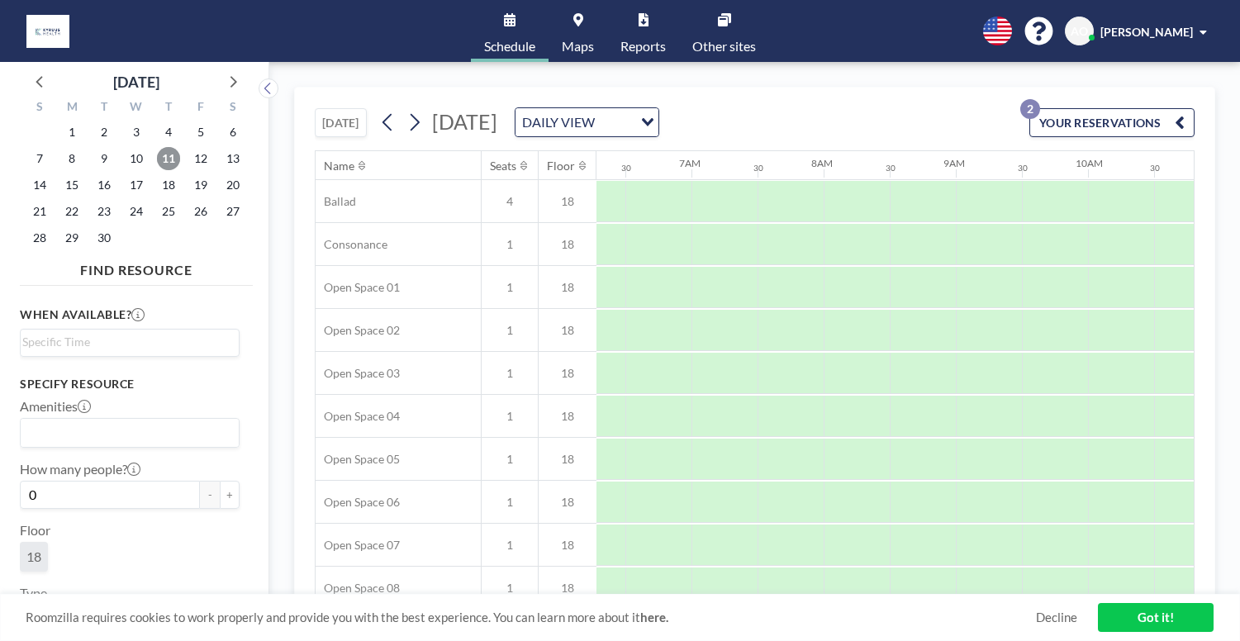
scroll to position [0, 825]
click at [961, 181] on div at bounding box center [994, 201] width 66 height 41
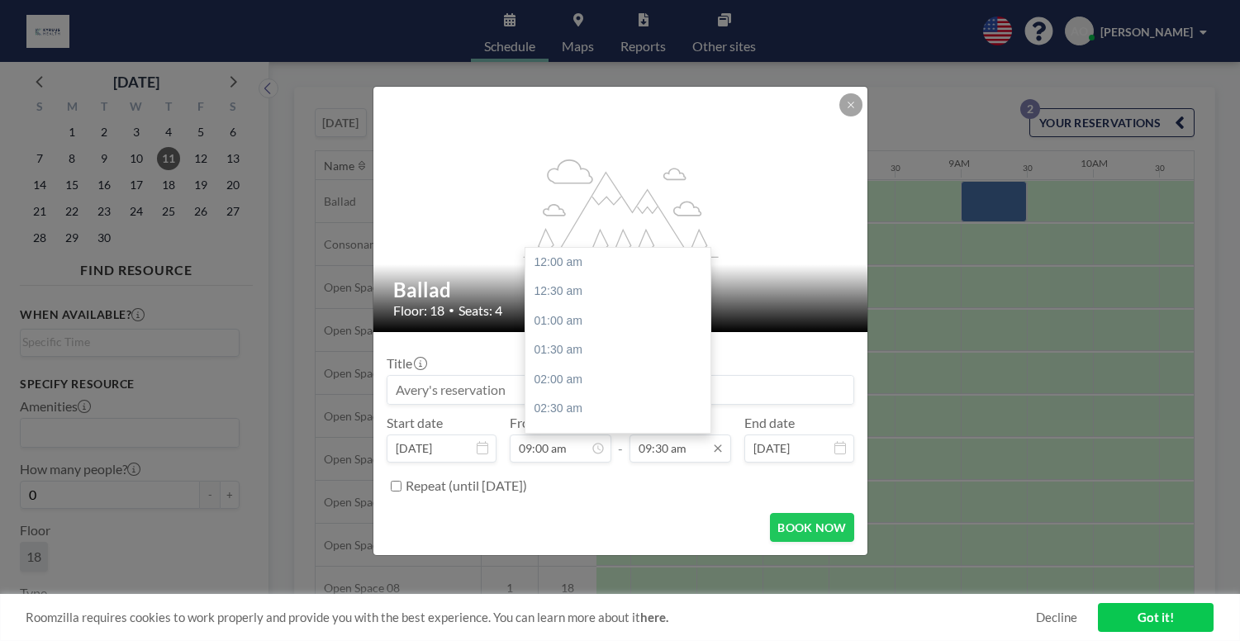
scroll to position [501, 0]
click at [672, 435] on input "09:30 am" at bounding box center [681, 449] width 102 height 28
click at [625, 445] on div "04:00 pm" at bounding box center [622, 460] width 194 height 30
type input "04:00 pm"
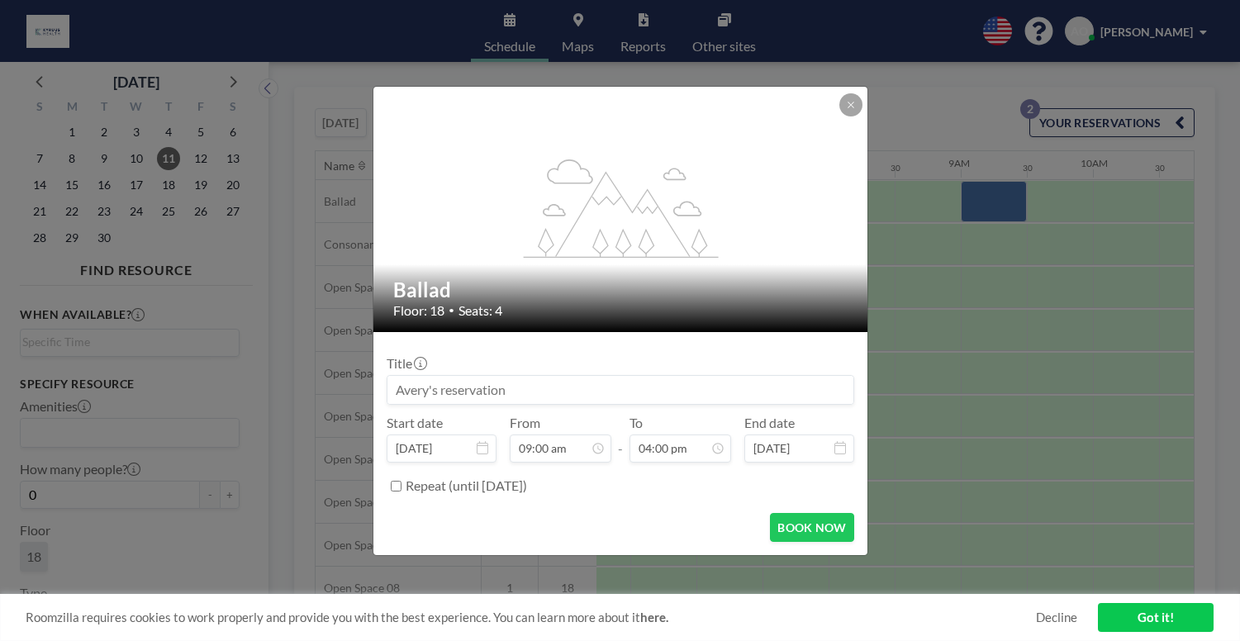
click at [597, 378] on input at bounding box center [620, 390] width 466 height 28
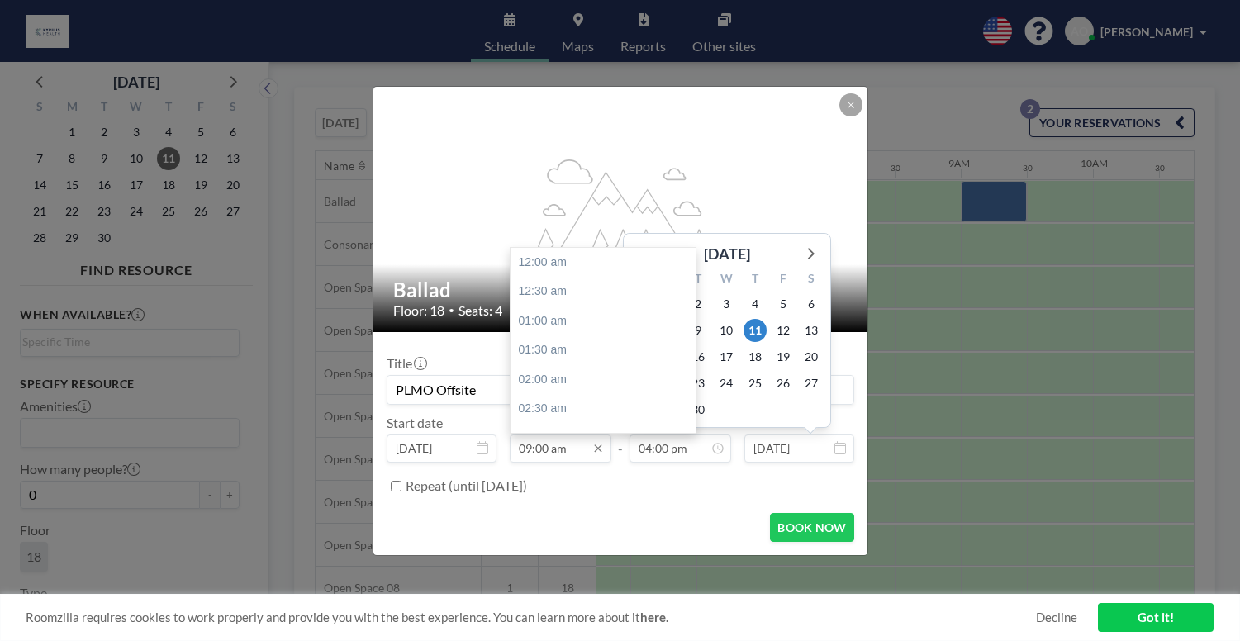
scroll to position [844, 0]
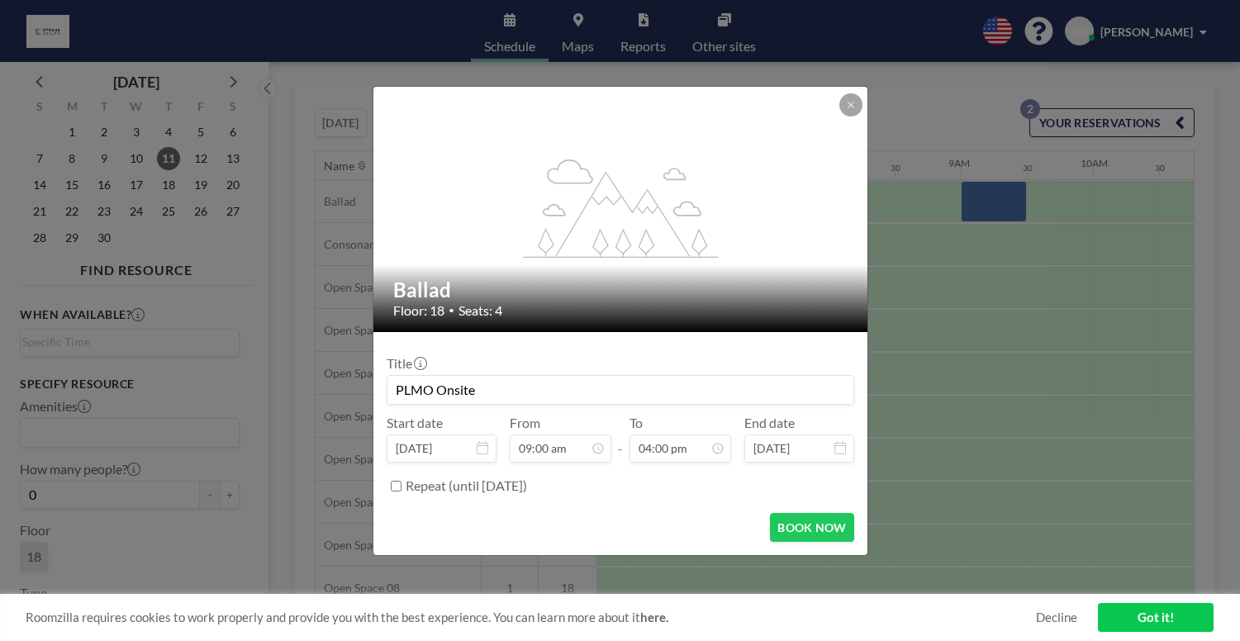
type input "PLMO Onsite"
click at [628, 513] on div "BOOK NOW" at bounding box center [621, 527] width 468 height 29
click at [778, 513] on button "BOOK NOW" at bounding box center [811, 527] width 83 height 29
